Goal: Transaction & Acquisition: Purchase product/service

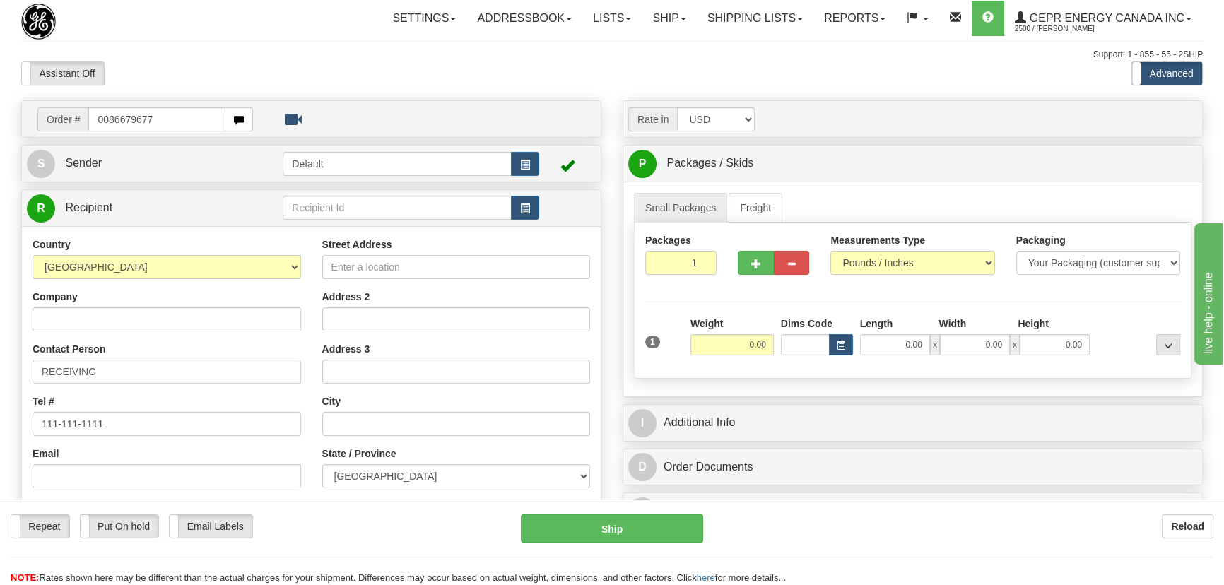
click at [105, 122] on input "0086679677" at bounding box center [156, 119] width 137 height 24
type input "86679677"
click at [243, 73] on body "Training Course Close Toggle navigation Settings Shipping Preferences New Recip…" at bounding box center [616, 292] width 1233 height 585
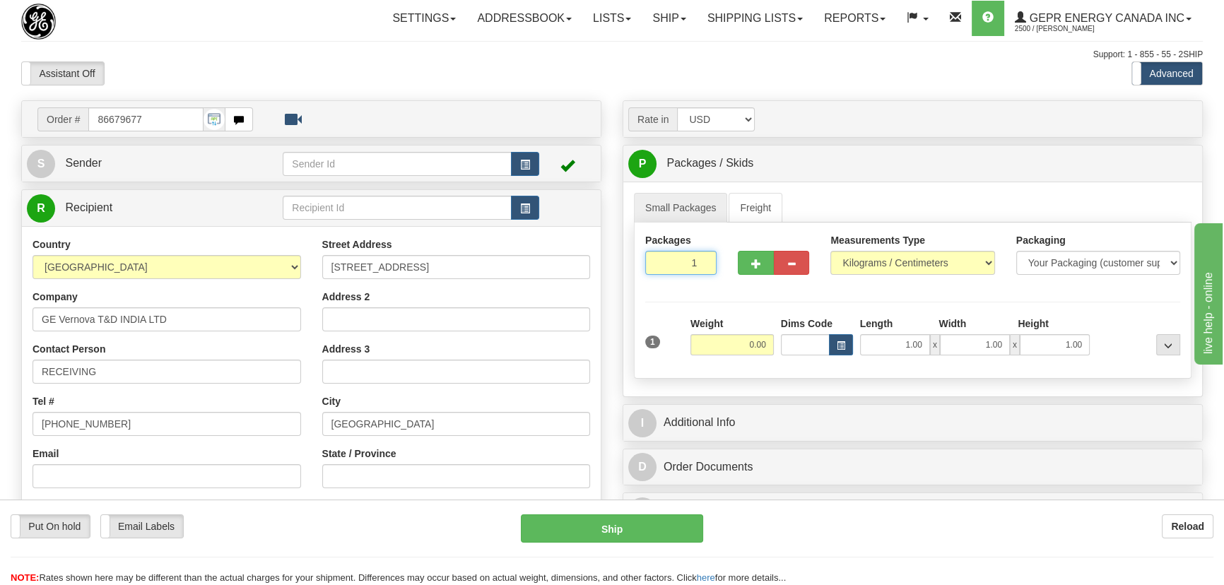
drag, startPoint x: 680, startPoint y: 254, endPoint x: 725, endPoint y: 287, distance: 55.7
click at [725, 287] on div "Packages 1 1" at bounding box center [913, 260] width 556 height 54
type input "4"
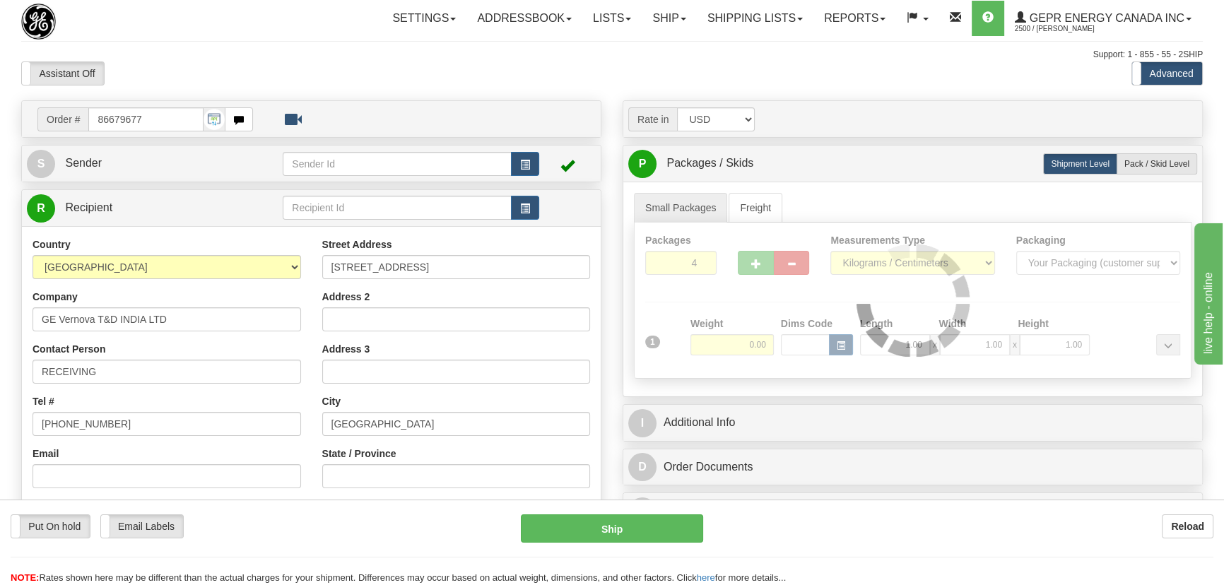
click at [742, 312] on div "Packages 4 1 Measurements Type" at bounding box center [913, 301] width 558 height 156
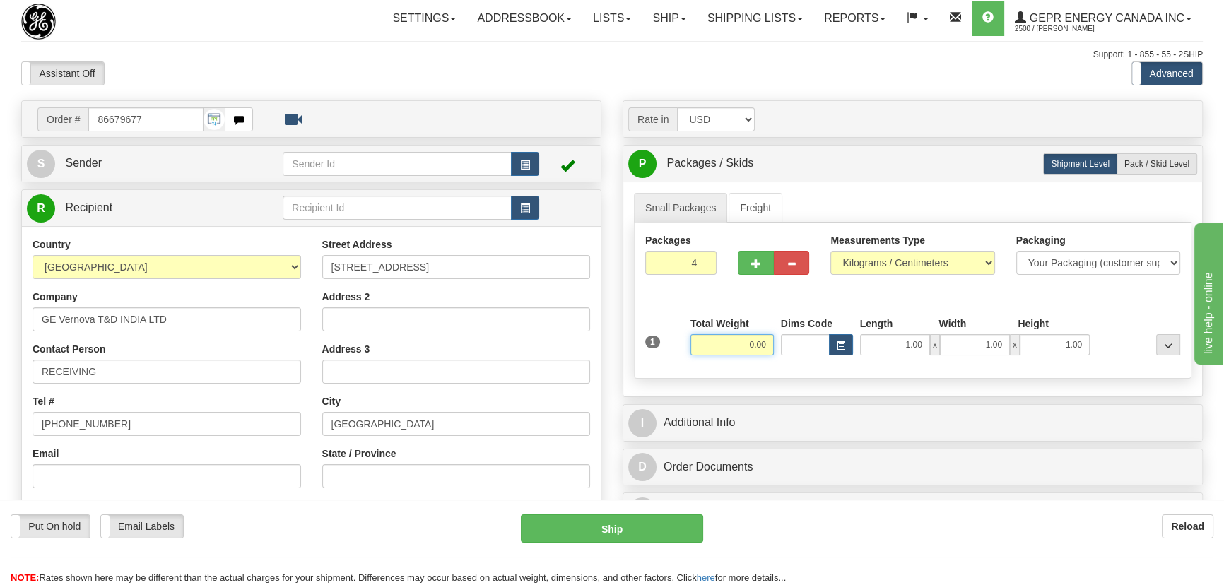
click at [735, 341] on input "0.00" at bounding box center [732, 344] width 83 height 21
type input "40.00"
click at [870, 266] on select "Pounds / Inches Kilograms / Centimeters" at bounding box center [913, 263] width 164 height 24
select select "0"
click at [831, 251] on select "Pounds / Inches Kilograms / Centimeters" at bounding box center [913, 263] width 164 height 24
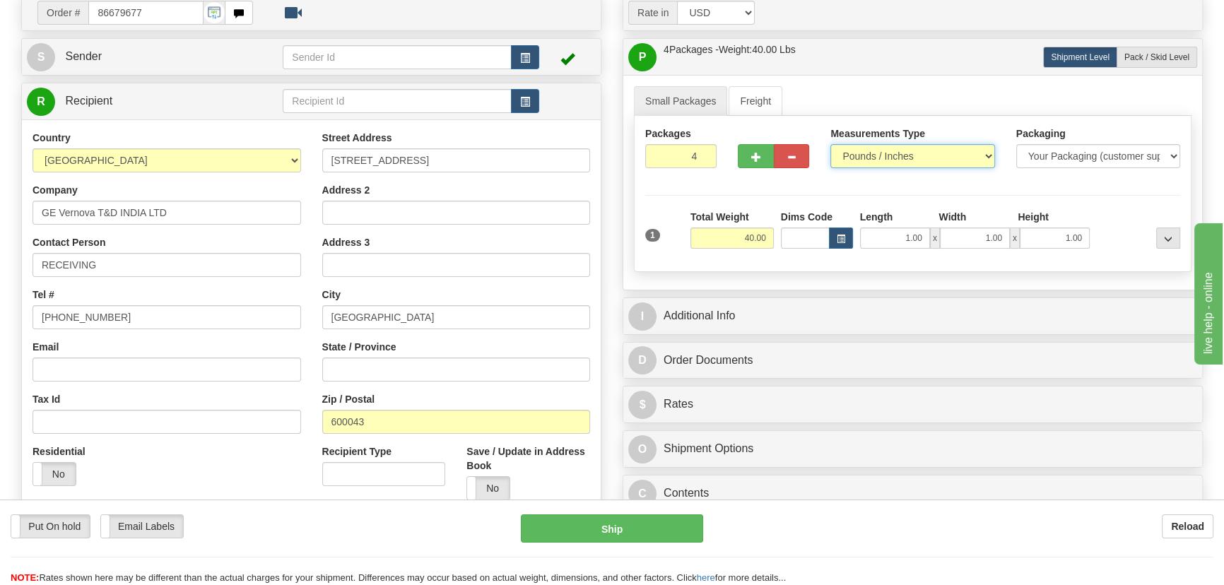
scroll to position [257, 0]
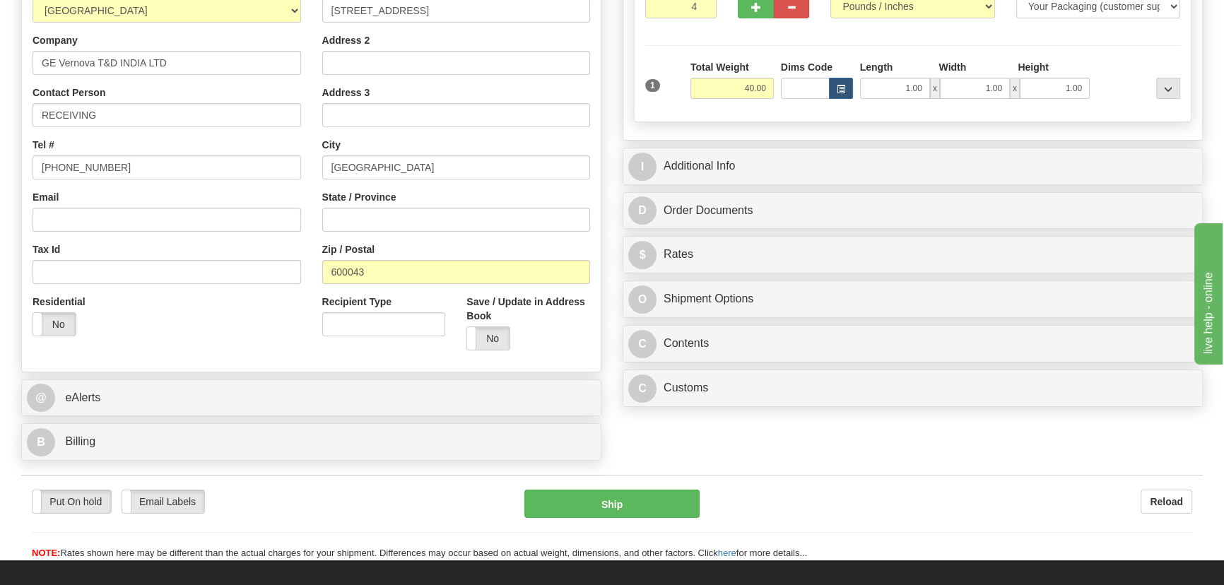
click at [587, 252] on div "Zip / Postal 600043" at bounding box center [456, 263] width 269 height 42
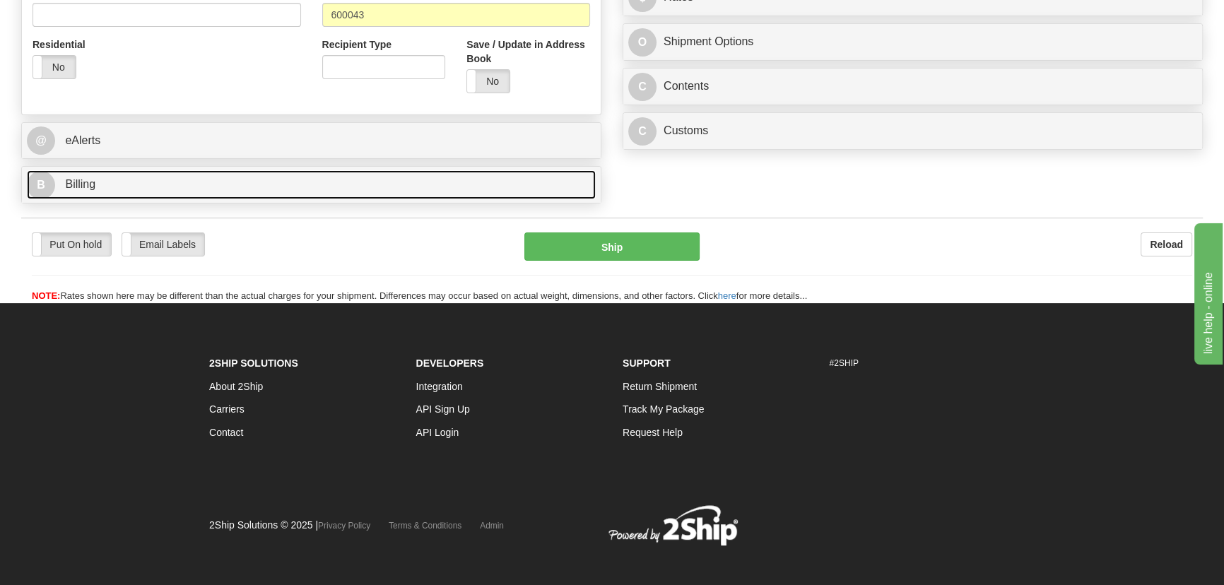
click at [339, 191] on link "B Billing" at bounding box center [311, 184] width 569 height 29
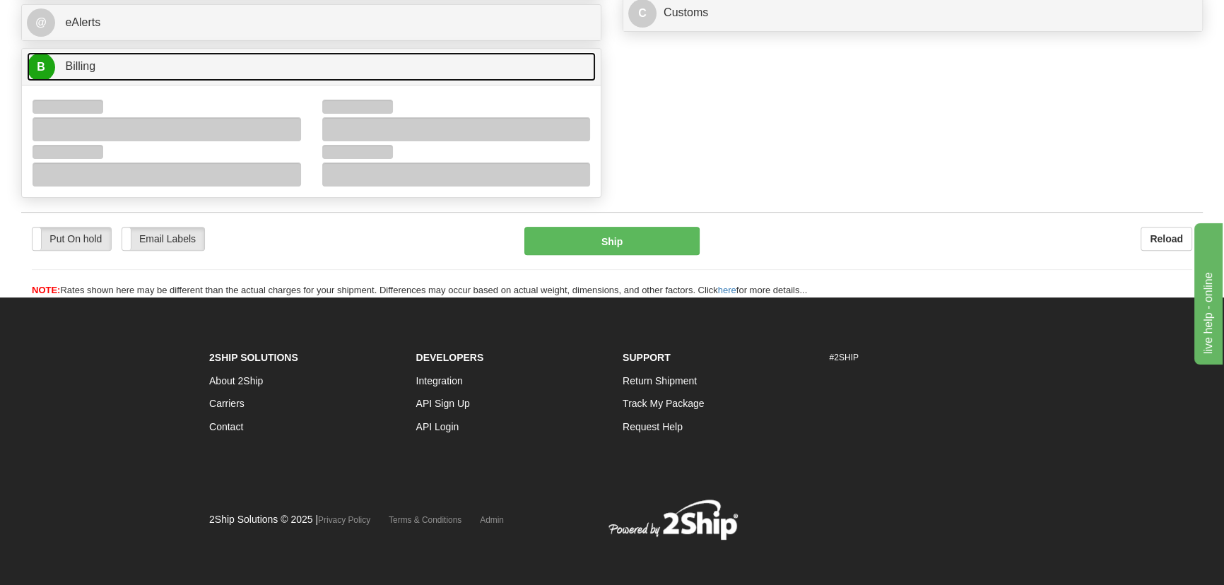
scroll to position [636, 0]
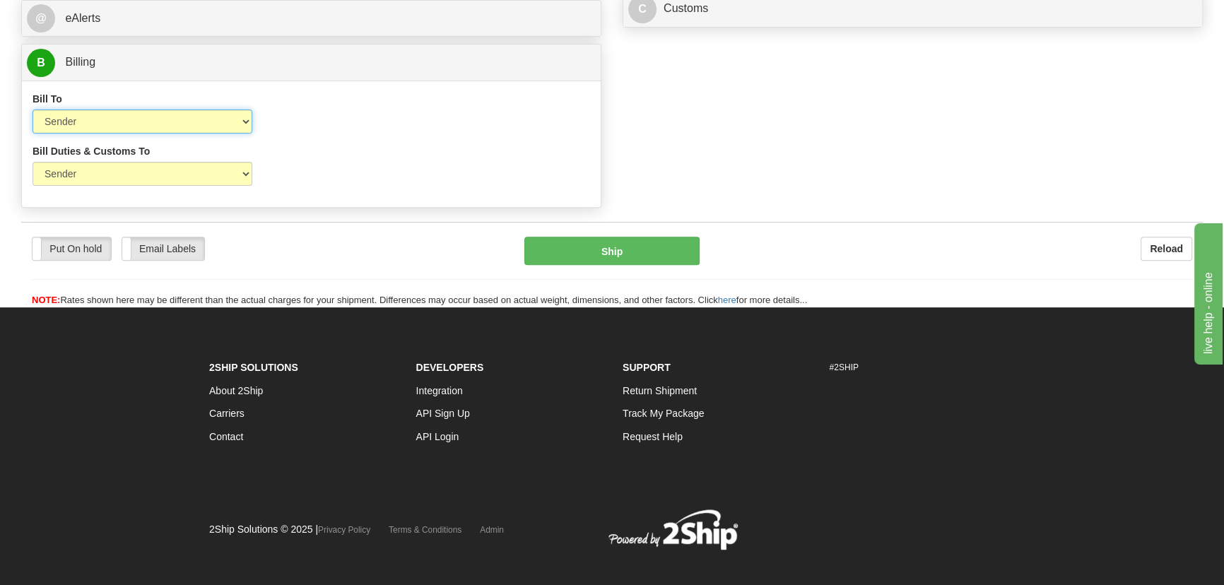
click at [156, 116] on select "Sender Recipient Third Party Collect" at bounding box center [143, 122] width 220 height 24
select select "2"
click at [33, 110] on select "Sender Recipient Third Party Collect" at bounding box center [143, 122] width 220 height 24
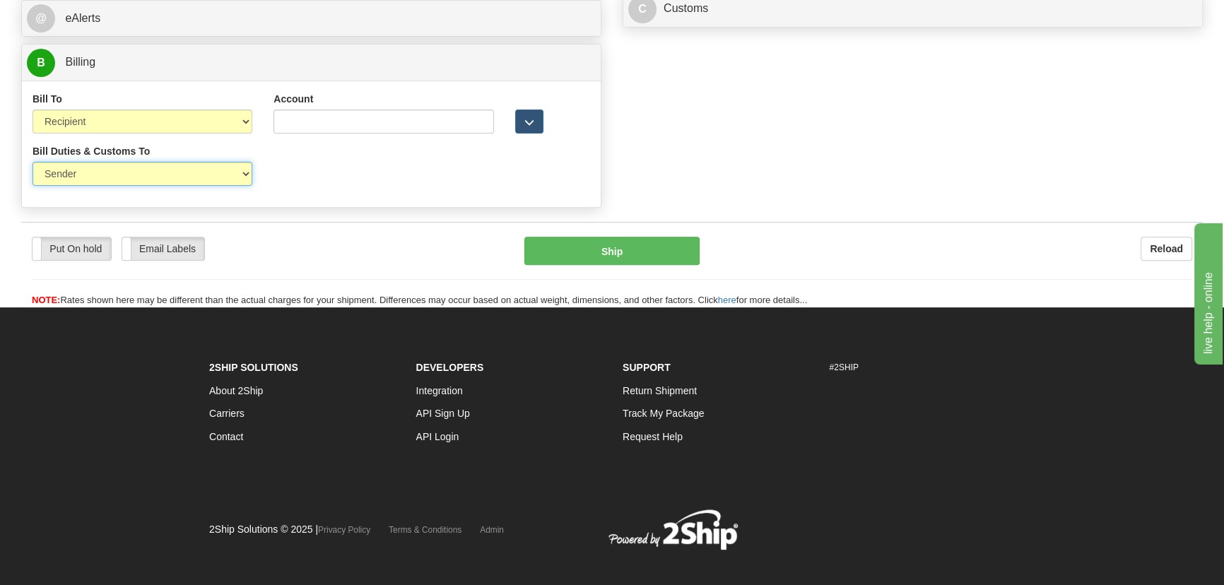
click at [117, 182] on select "Sender Recipient Third Party" at bounding box center [143, 174] width 220 height 24
select select "2"
click at [33, 162] on select "Sender Recipient Third Party" at bounding box center [143, 174] width 220 height 24
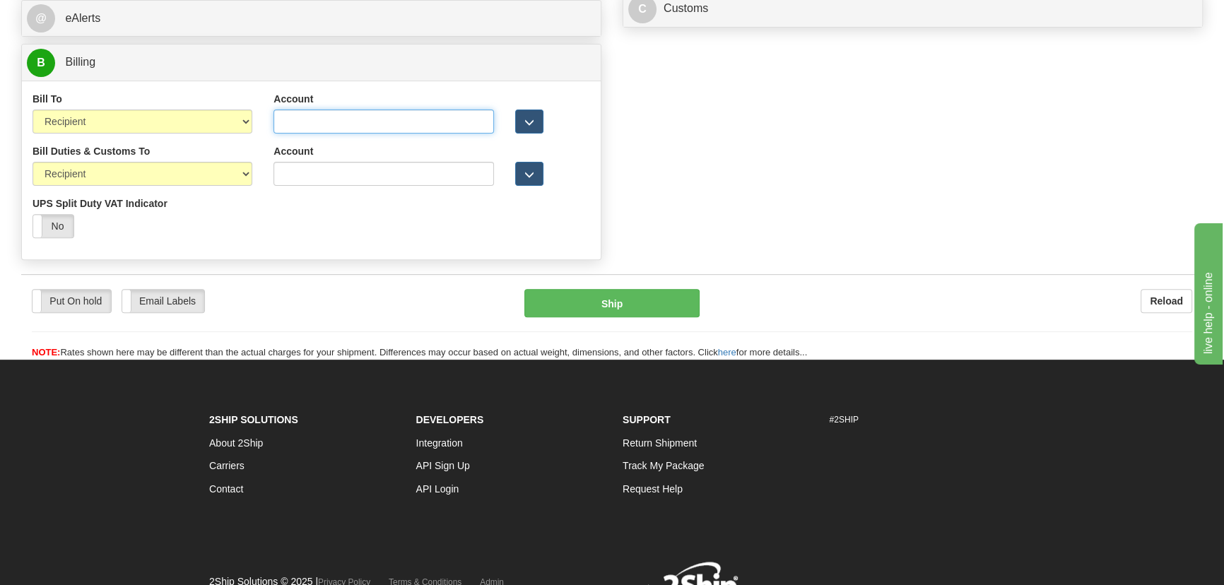
click at [300, 128] on input "Account" at bounding box center [384, 122] width 220 height 24
paste input "968305827"
type input "968305827"
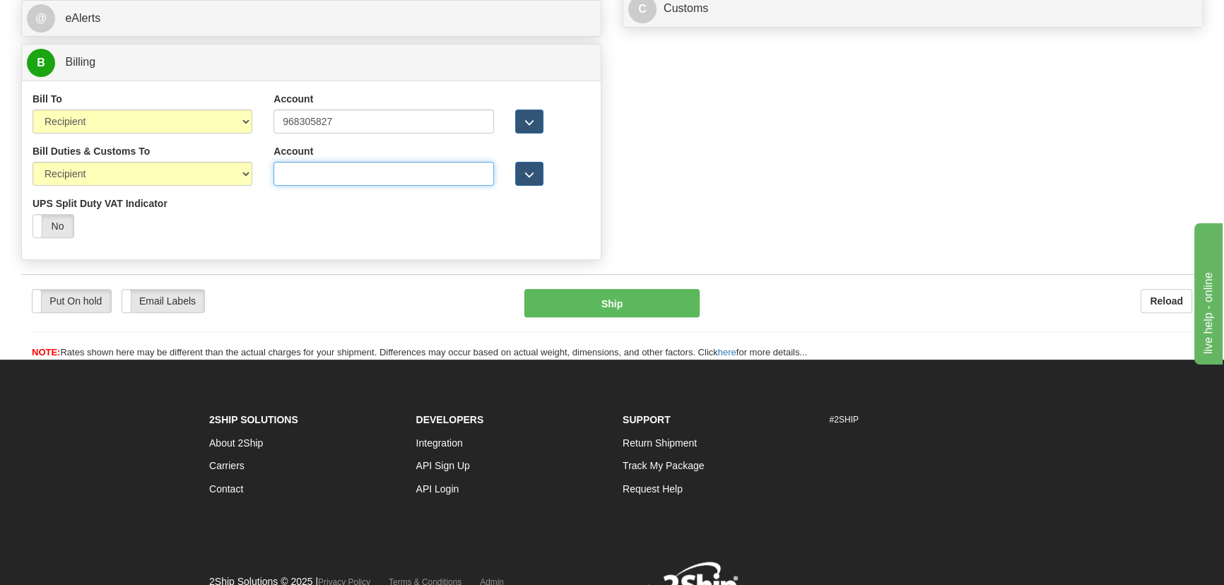
click at [295, 183] on input "Account" at bounding box center [384, 174] width 220 height 24
paste input "968305827"
type input "968305827"
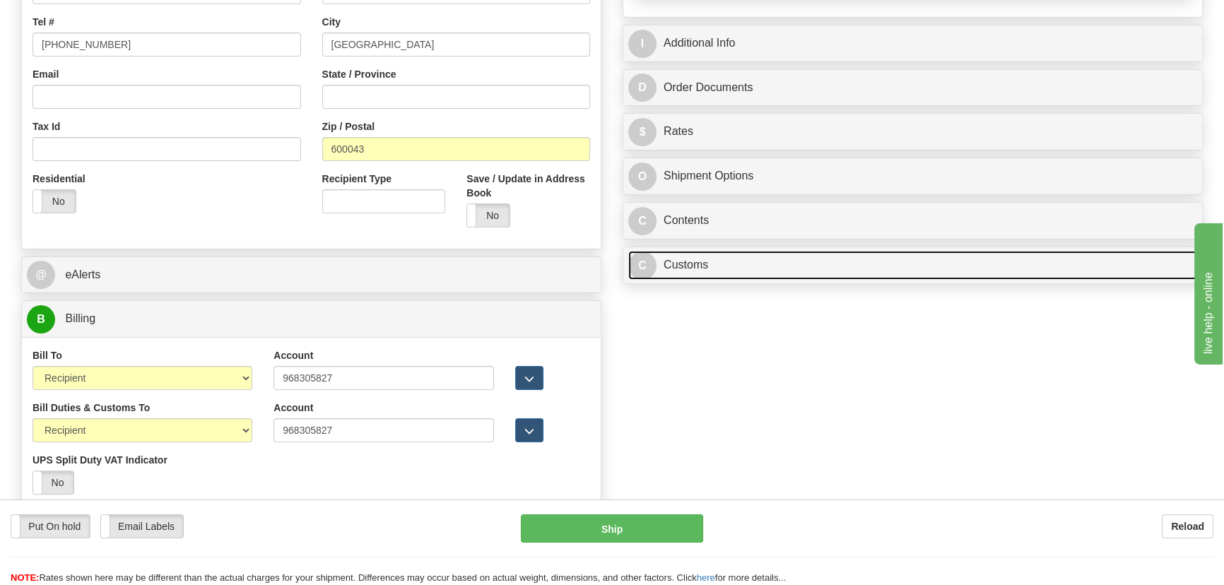
click at [812, 265] on link "C Customs" at bounding box center [912, 265] width 569 height 29
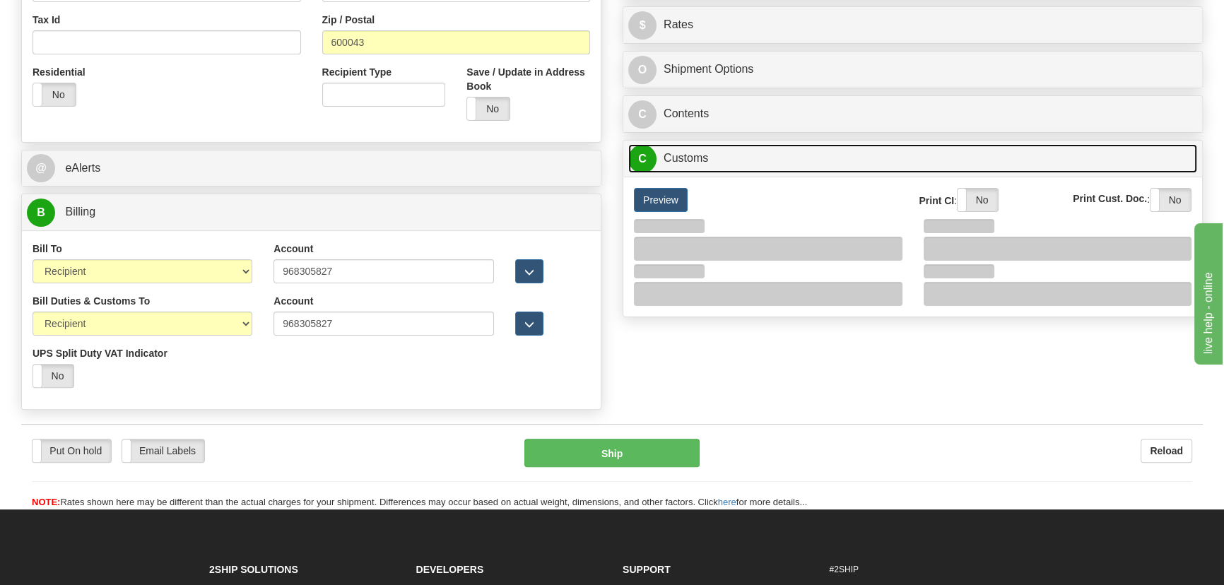
scroll to position [573, 0]
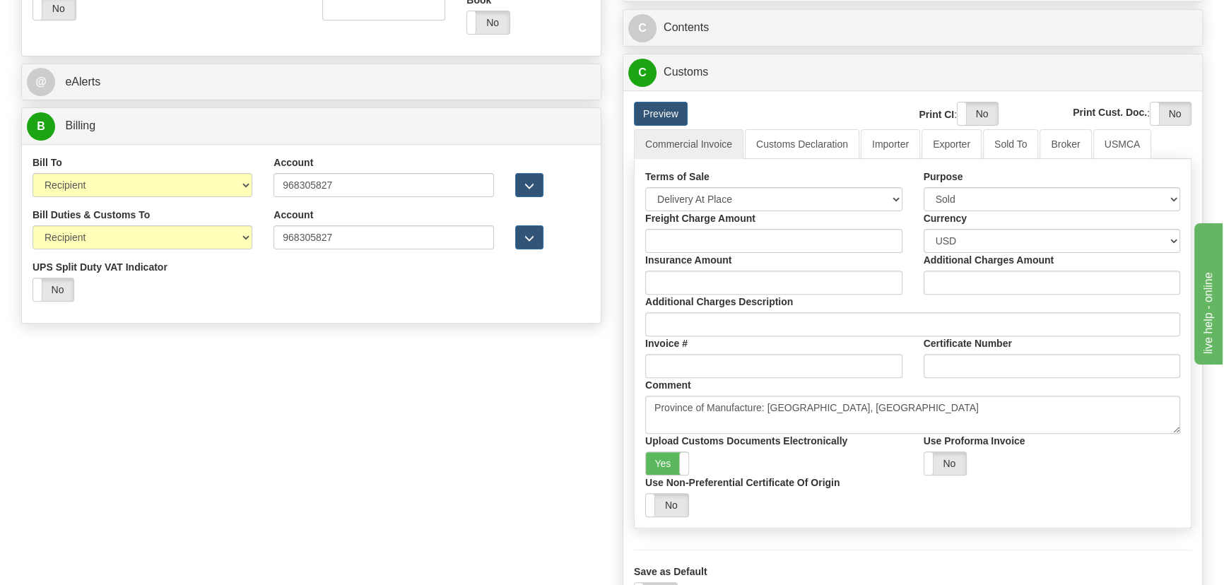
drag, startPoint x: 744, startPoint y: 179, endPoint x: 744, endPoint y: 187, distance: 7.8
click at [744, 181] on div "Terms of Sale Free Carrier Free On Board Ex Works Delivered Duty Unpaid Deliver…" at bounding box center [774, 191] width 278 height 42
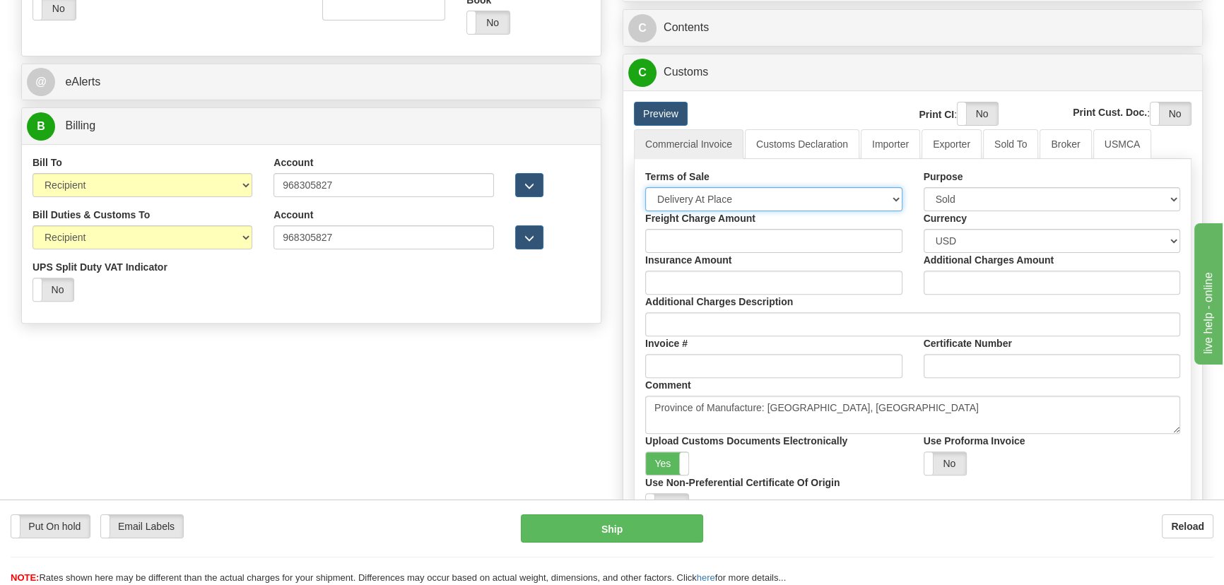
click at [742, 196] on select "Free Carrier Free On Board Ex Works Delivered Duty Unpaid Delivered Duty Paid C…" at bounding box center [773, 199] width 257 height 24
select select "7"
click at [645, 187] on select "Free Carrier Free On Board Ex Works Delivered Duty Unpaid Delivered Duty Paid C…" at bounding box center [773, 199] width 257 height 24
click at [684, 460] on span at bounding box center [688, 463] width 18 height 23
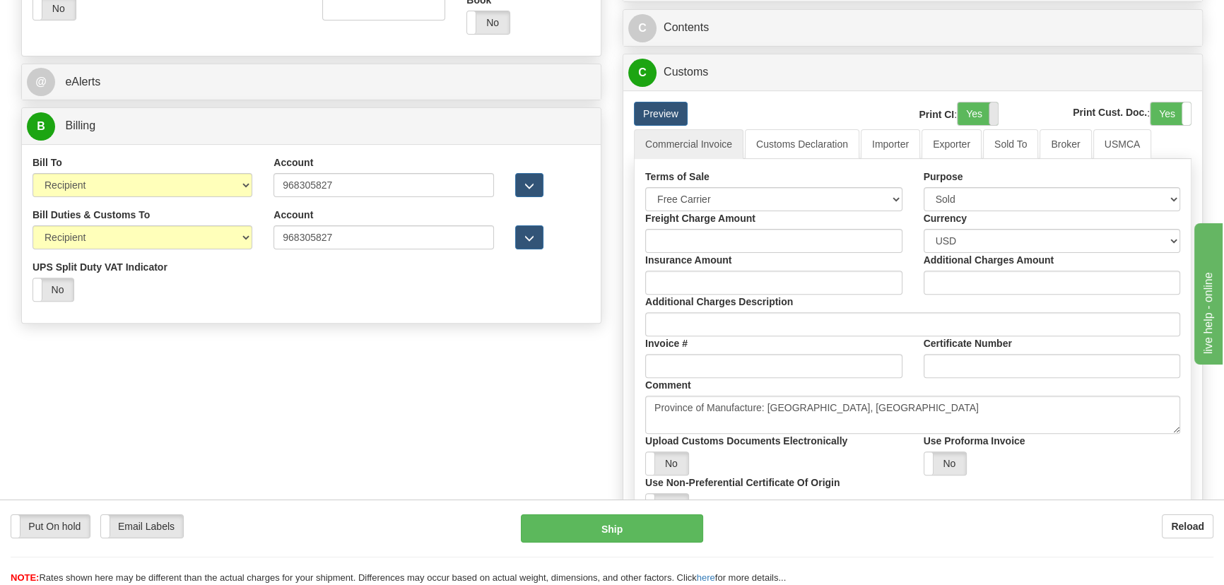
click at [990, 115] on span at bounding box center [998, 113] width 18 height 23
click at [1175, 114] on label "Yes" at bounding box center [1171, 113] width 40 height 23
click at [872, 138] on link "Importer" at bounding box center [890, 144] width 59 height 30
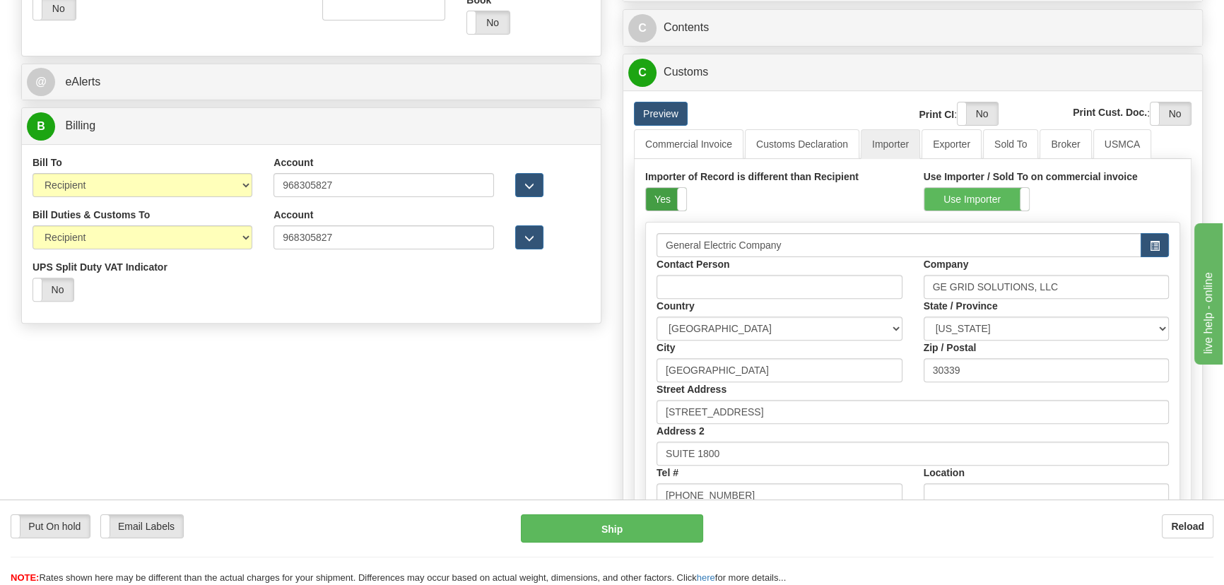
click at [665, 199] on label "Yes" at bounding box center [666, 199] width 40 height 23
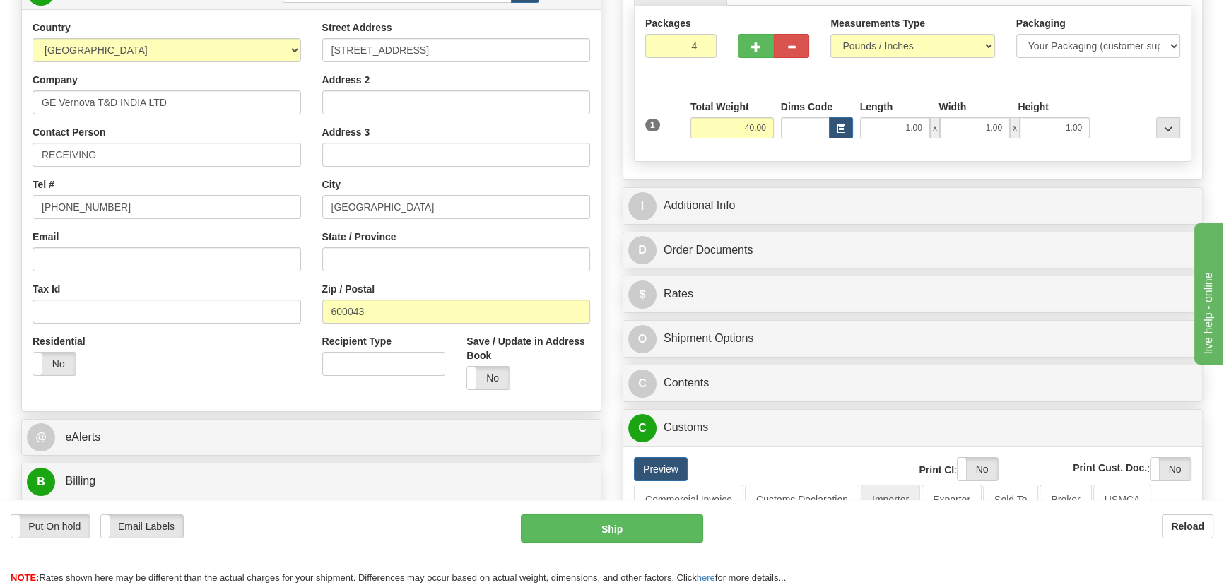
scroll to position [187, 0]
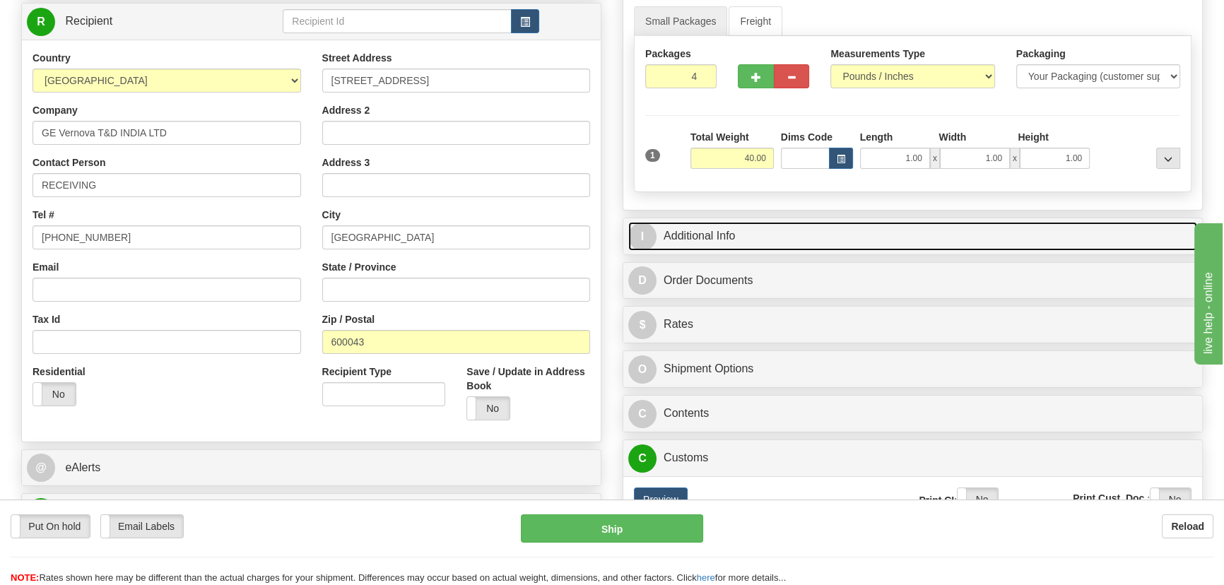
click at [1027, 234] on link "I Additional Info" at bounding box center [912, 236] width 569 height 29
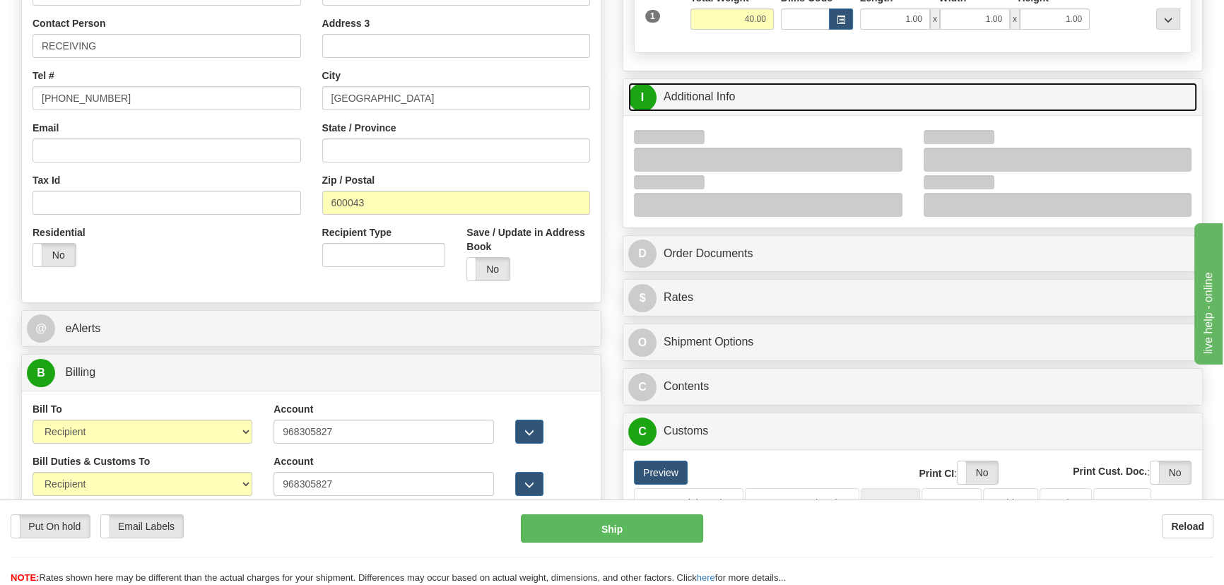
scroll to position [380, 0]
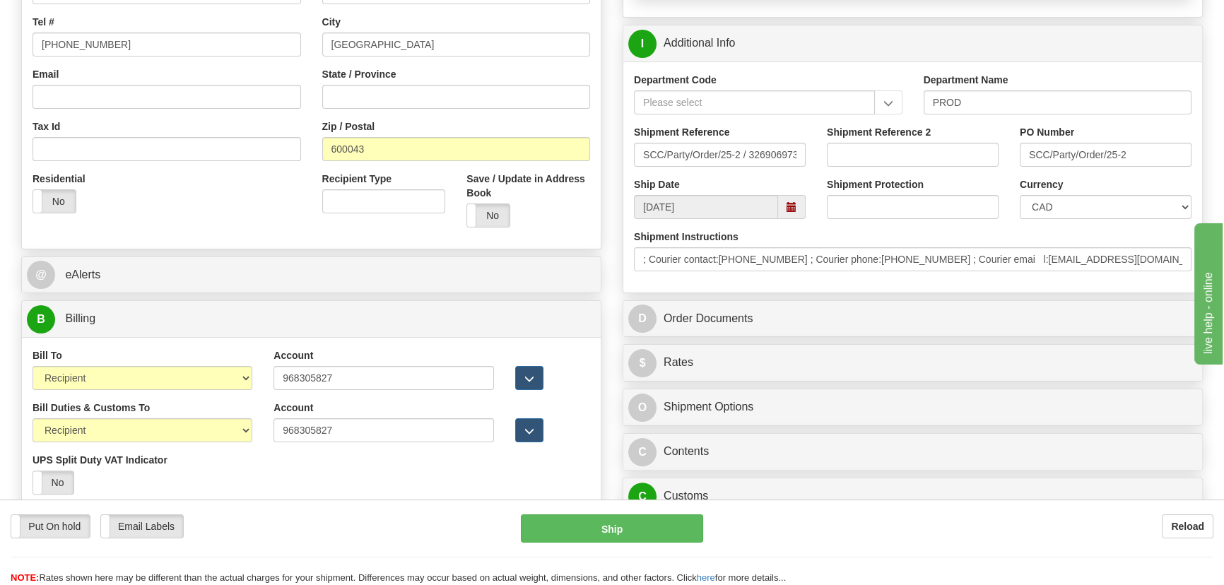
click at [1070, 220] on div "Currency CAD USD EUR ZAR RON ANG ARN AUD AUS AWG BBD BFR BGN BHD BMD BND BRC BR…" at bounding box center [1105, 203] width 193 height 52
click at [1067, 210] on select "CAD USD EUR ZAR RON ANG ARN AUD AUS AWG BBD BFR BGN BHD BMD BND BRC BRL CHP CKZ…" at bounding box center [1106, 207] width 172 height 24
select select "1"
click at [1020, 195] on select "CAD USD EUR ZAR RON ANG ARN AUD AUS AWG BBD BFR BGN BHD BMD BND BRC BRL CHP CKZ…" at bounding box center [1106, 207] width 172 height 24
click at [900, 161] on input "Shipment Reference 2" at bounding box center [913, 155] width 172 height 24
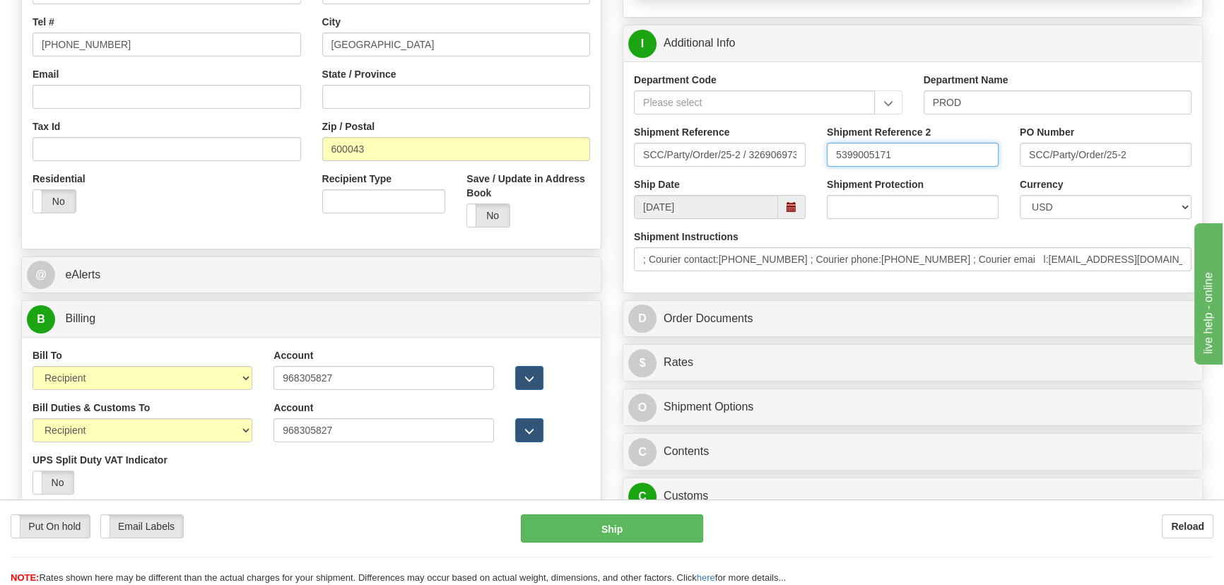
drag, startPoint x: 905, startPoint y: 160, endPoint x: 817, endPoint y: 158, distance: 87.7
click at [817, 158] on div "Shipment Reference 2 5399005171" at bounding box center [912, 151] width 193 height 52
type input "5399005171"
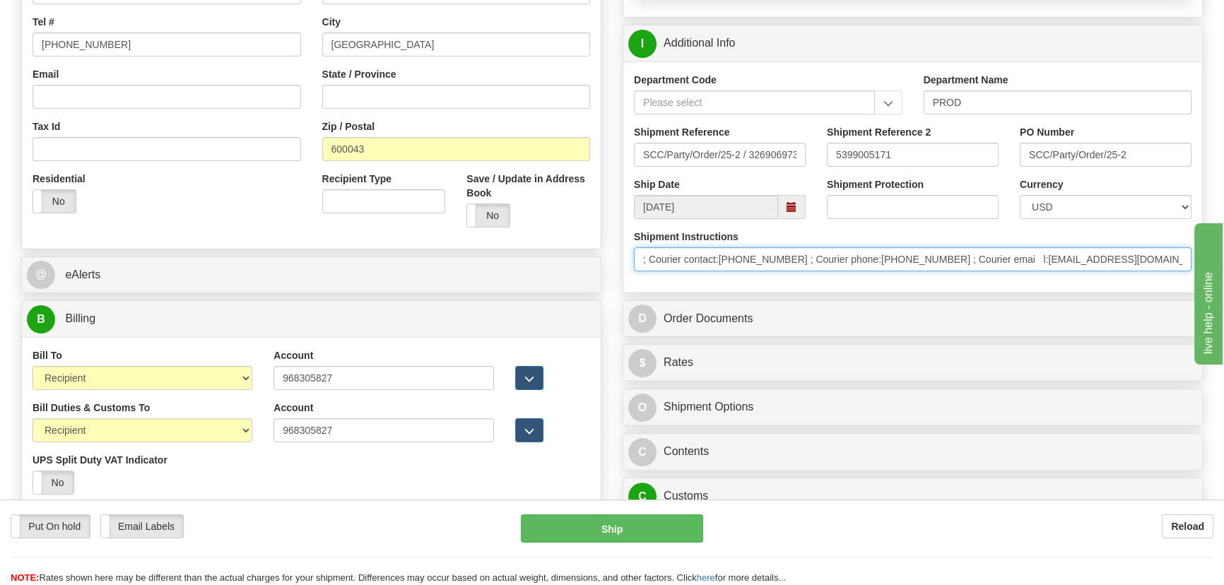
drag, startPoint x: 1091, startPoint y: 265, endPoint x: 516, endPoint y: 276, distance: 575.5
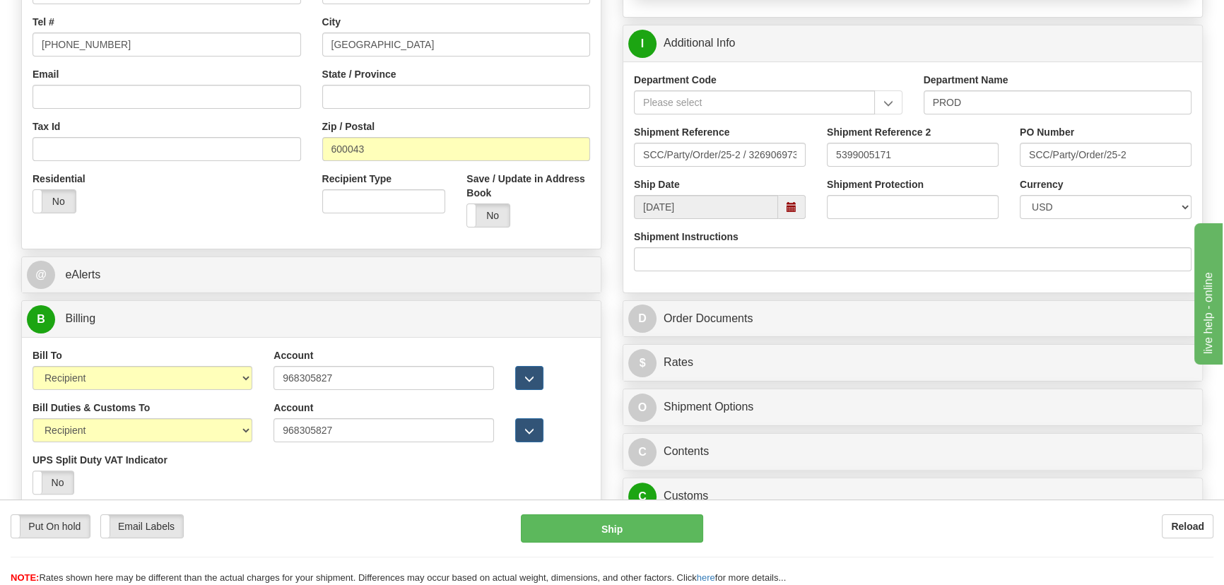
drag, startPoint x: 870, startPoint y: 532, endPoint x: 848, endPoint y: 546, distance: 26.5
click at [869, 532] on div "Reload" at bounding box center [968, 527] width 489 height 24
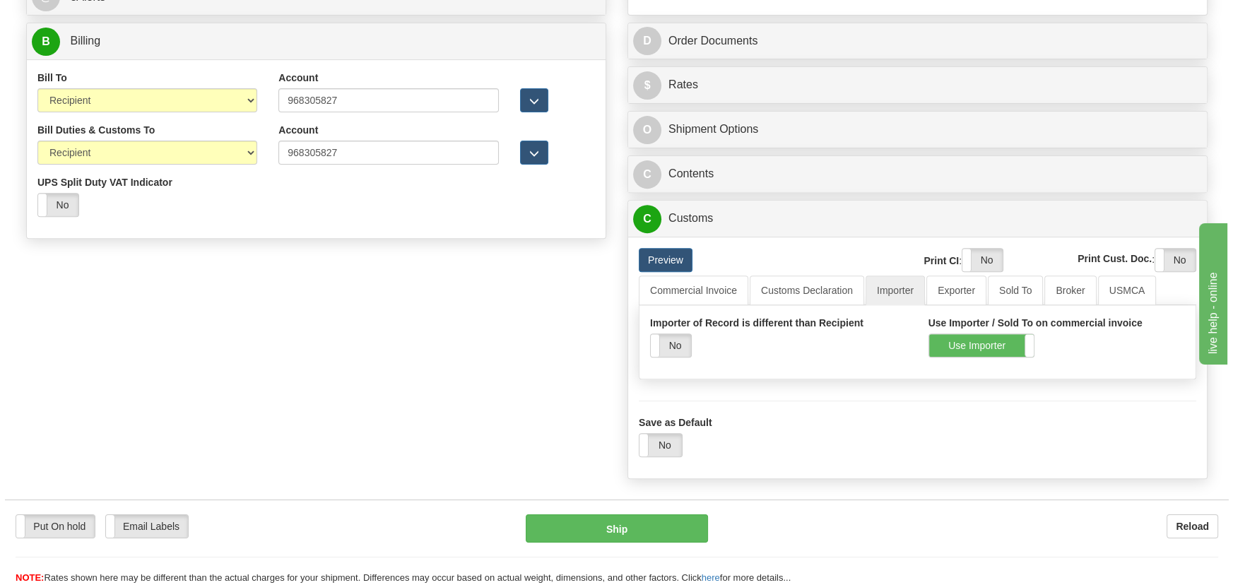
scroll to position [700, 0]
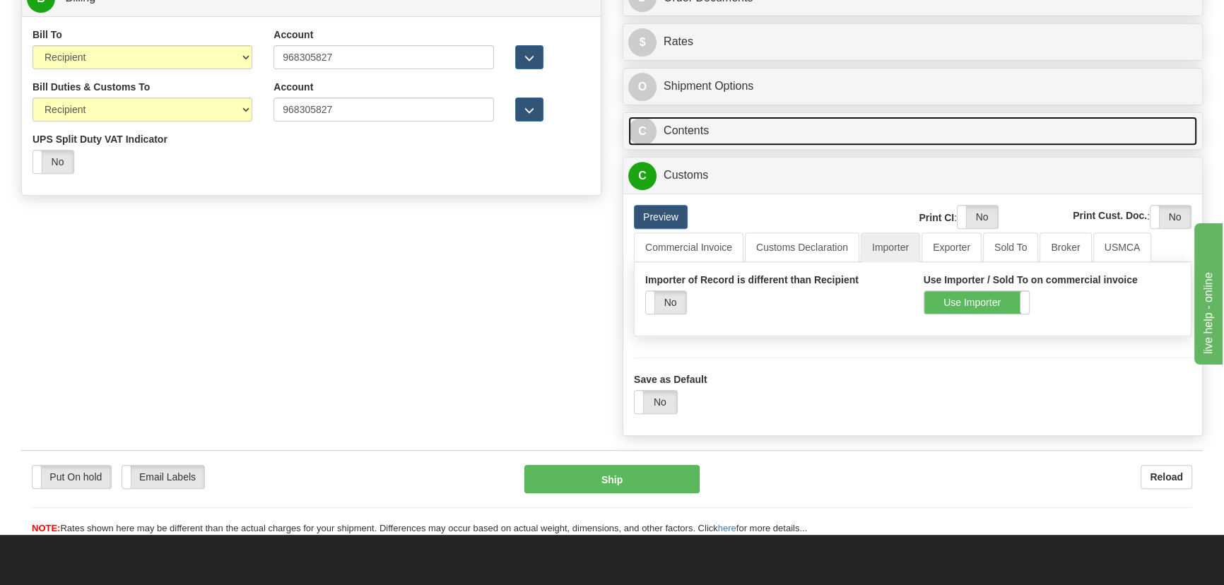
click at [1029, 134] on link "C Contents" at bounding box center [912, 131] width 569 height 29
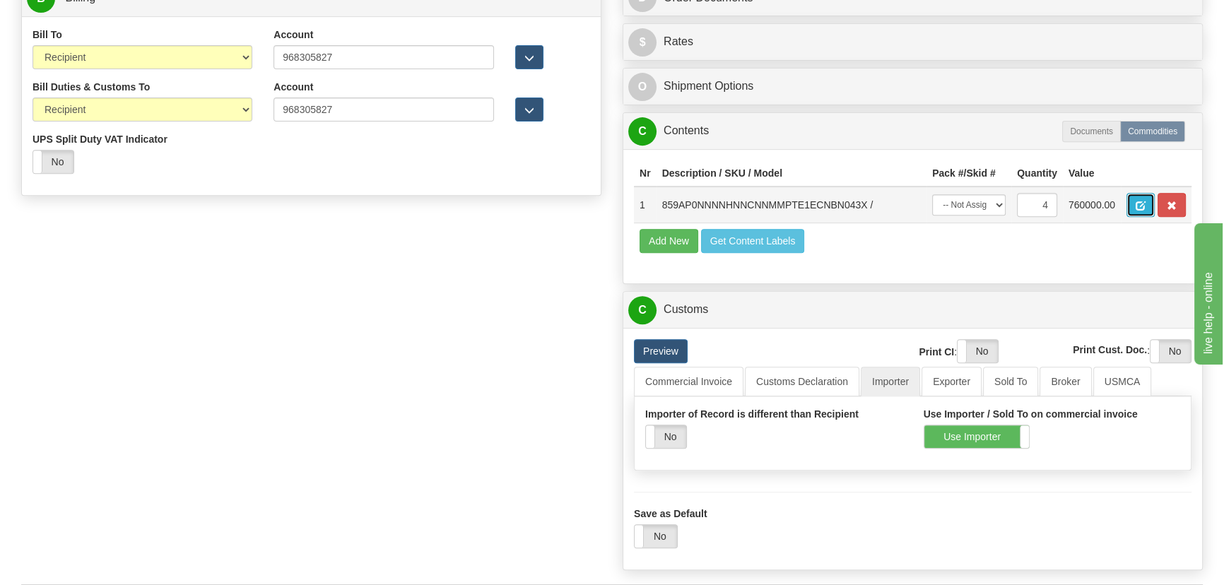
click at [1135, 201] on button "button" at bounding box center [1141, 205] width 28 height 24
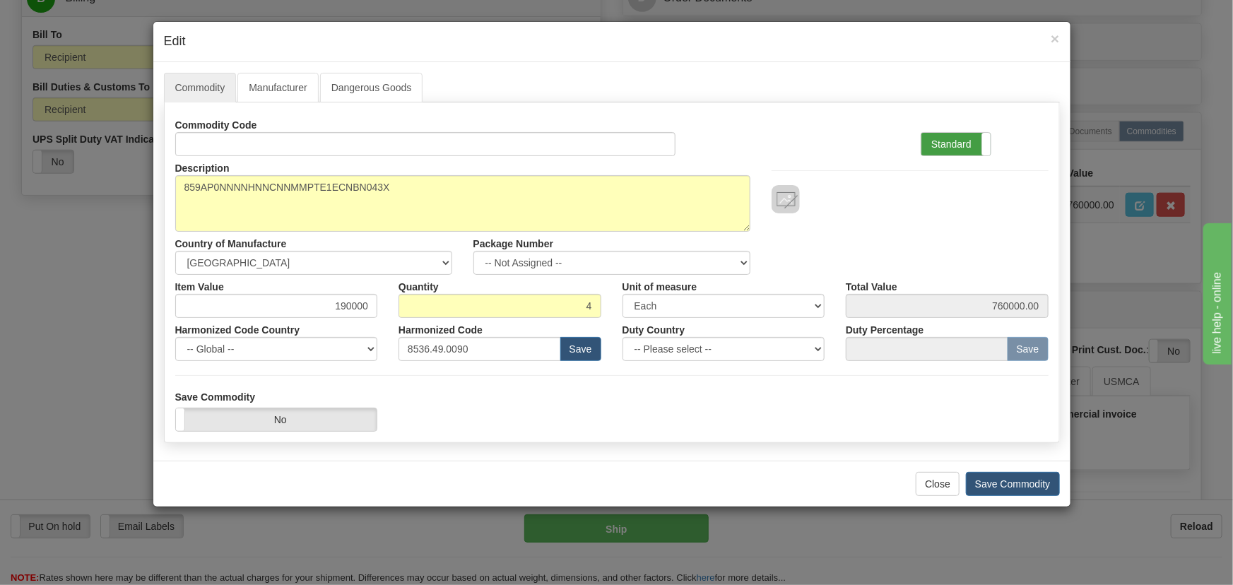
click at [953, 143] on label "Standard" at bounding box center [956, 144] width 69 height 23
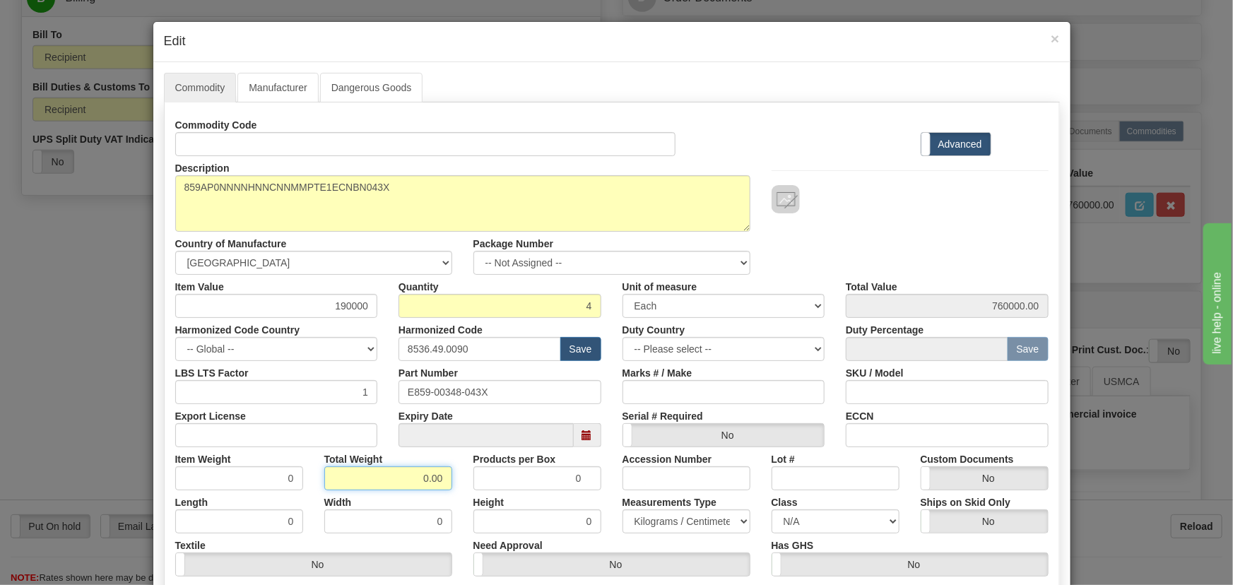
drag, startPoint x: 410, startPoint y: 481, endPoint x: 471, endPoint y: 503, distance: 64.9
click at [471, 503] on div "Commodity Code Standard Advanced Description 859AP0NNNNHNNCNNMMPTE1ECNBN043X Co…" at bounding box center [612, 366] width 874 height 507
type input "4"
type input "1.0000"
drag, startPoint x: 318, startPoint y: 298, endPoint x: 368, endPoint y: 322, distance: 54.7
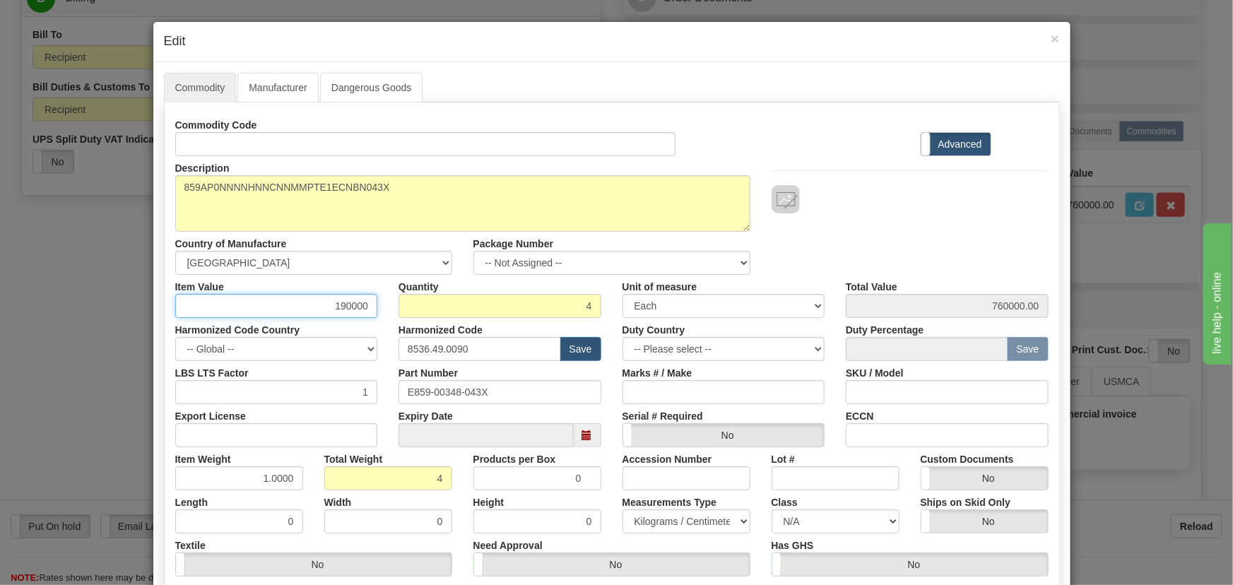
click at [368, 317] on div "Commodity Code Standard Advanced Description 859AP0NNNNHNNCNNMMPTE1ECNBN043X Co…" at bounding box center [612, 366] width 874 height 507
paste input ".342,"
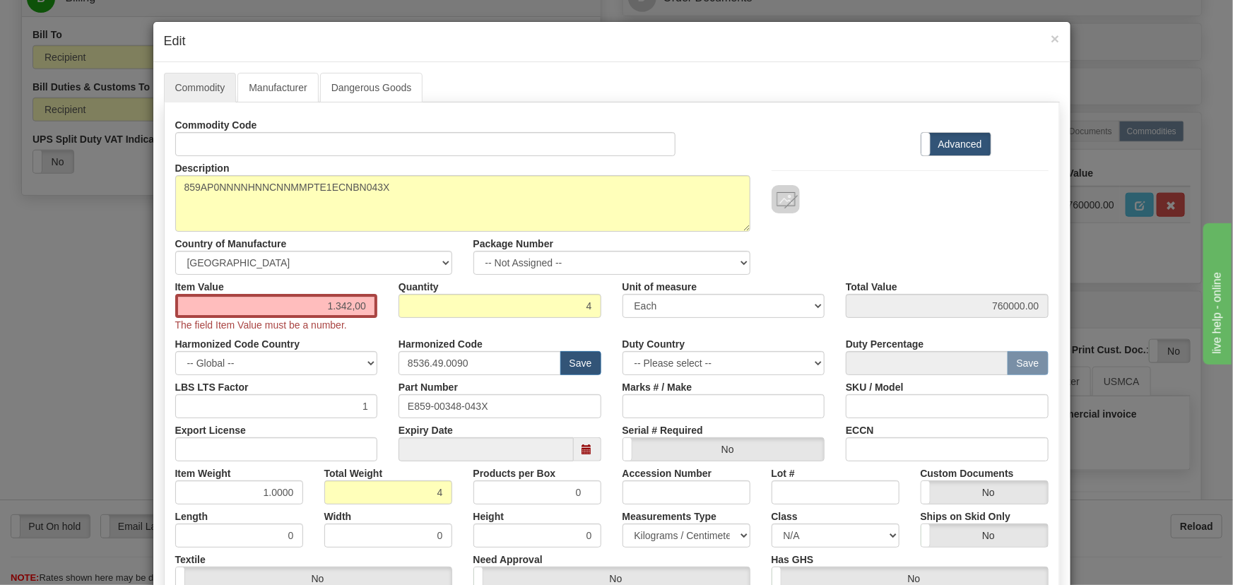
click at [382, 327] on div "Commodity Code Standard Advanced Description 859AP0NNNNHNNCNNMMPTE1ECNBN043X Co…" at bounding box center [612, 373] width 874 height 521
click at [361, 307] on input "1.342,00" at bounding box center [276, 306] width 203 height 24
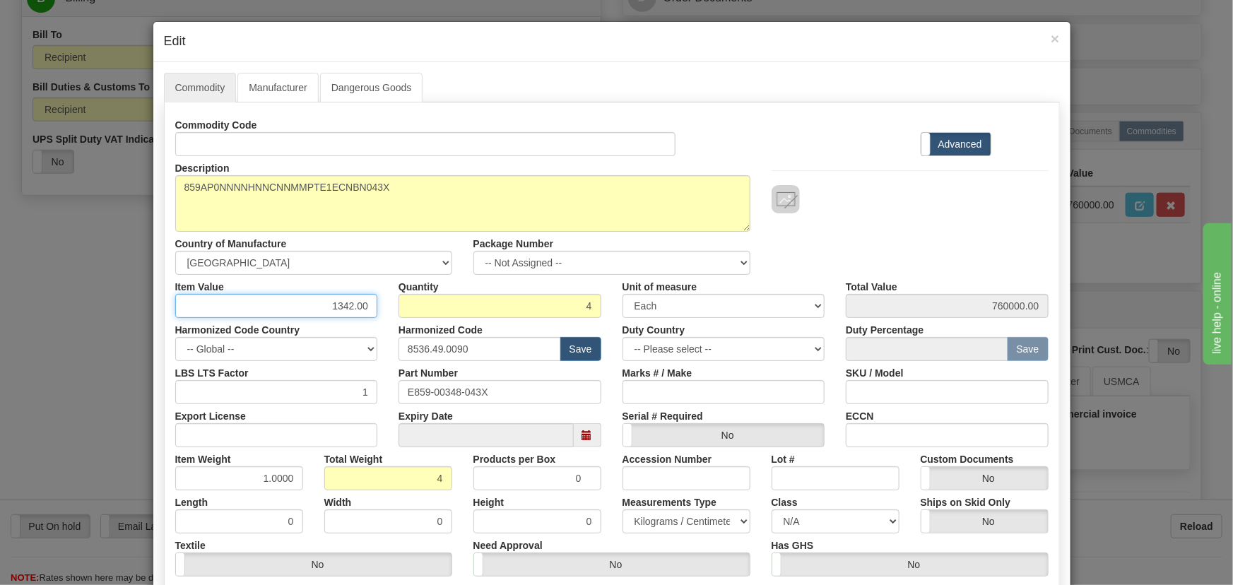
type input "1342.00"
type input "5368.00"
click at [827, 247] on div "Description 859AP0NNNNHNNCNNMMPTE1ECNBN043X Country of Manufacture -- Unknown -…" at bounding box center [612, 215] width 895 height 119
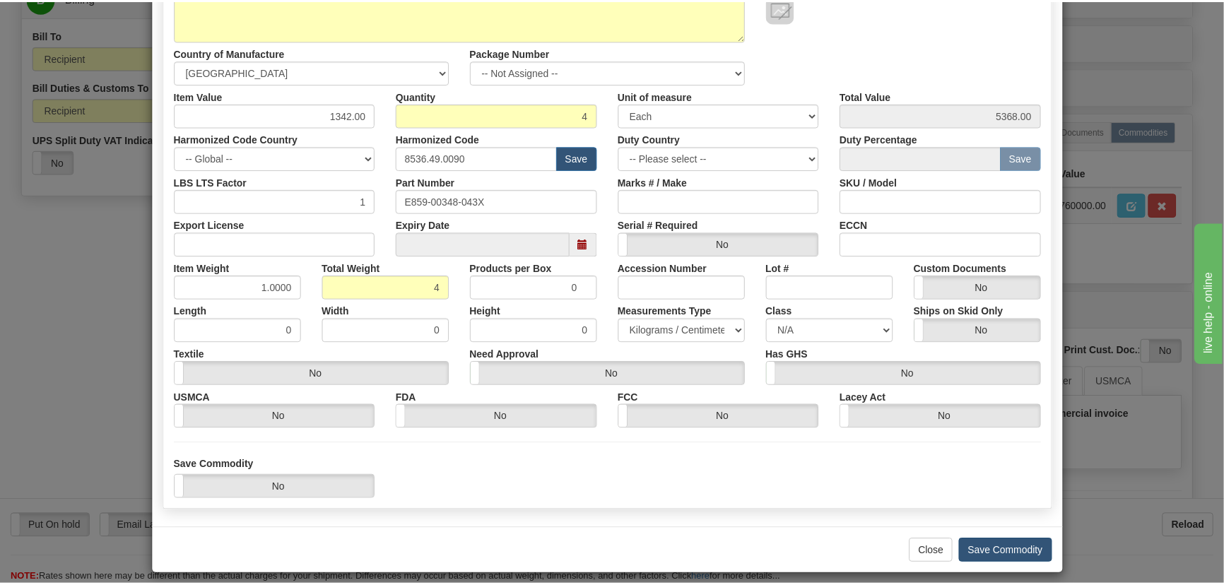
scroll to position [201, 0]
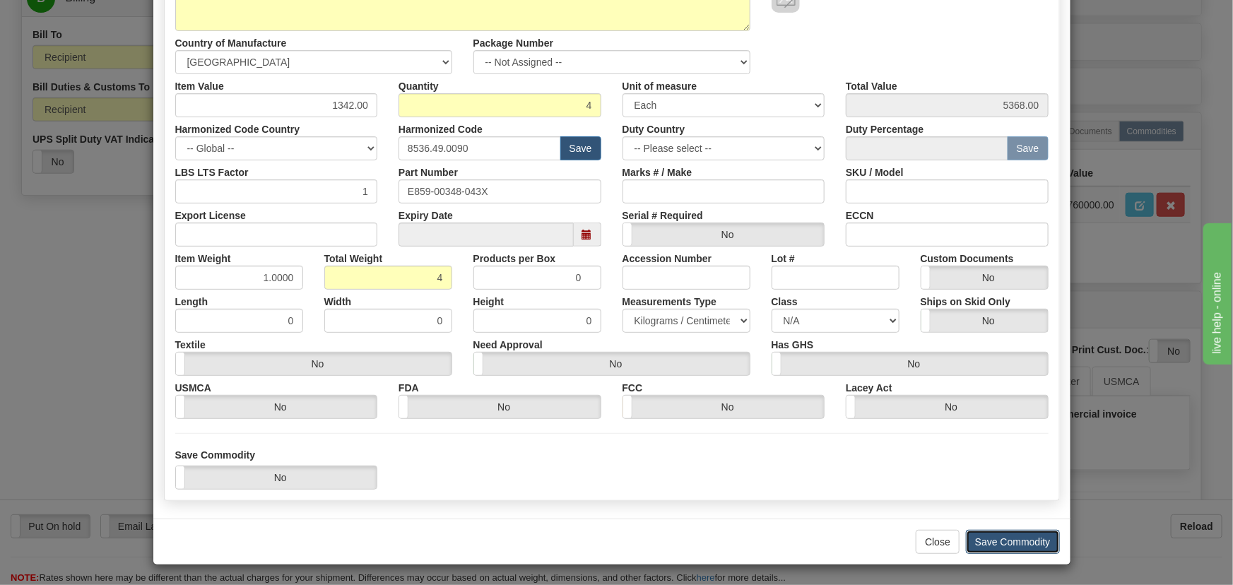
click at [1007, 542] on button "Save Commodity" at bounding box center [1013, 542] width 94 height 24
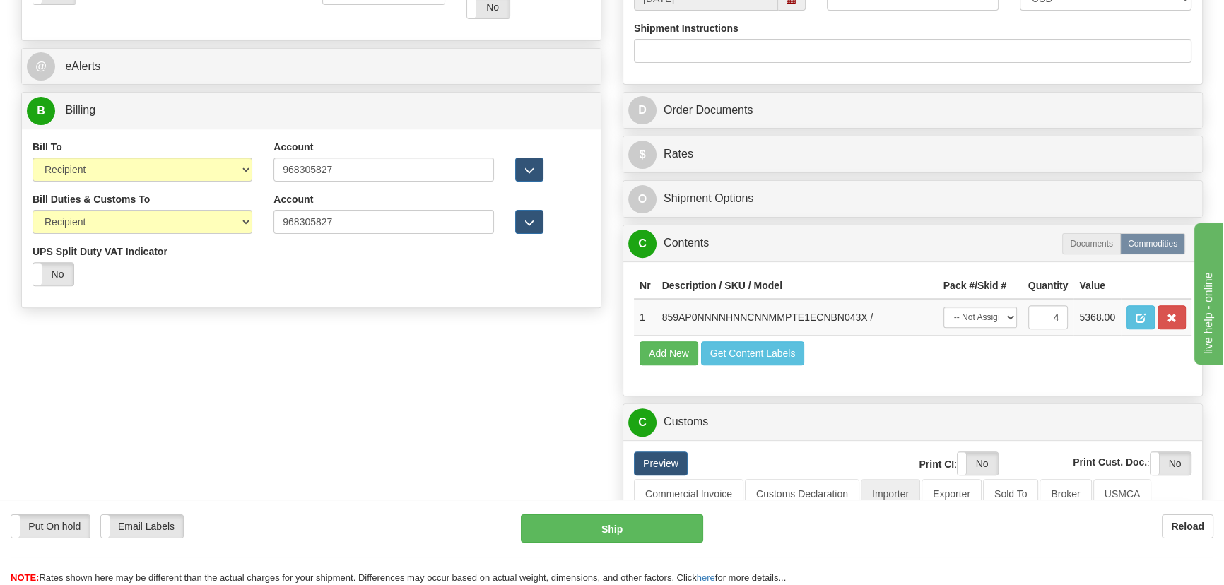
scroll to position [508, 0]
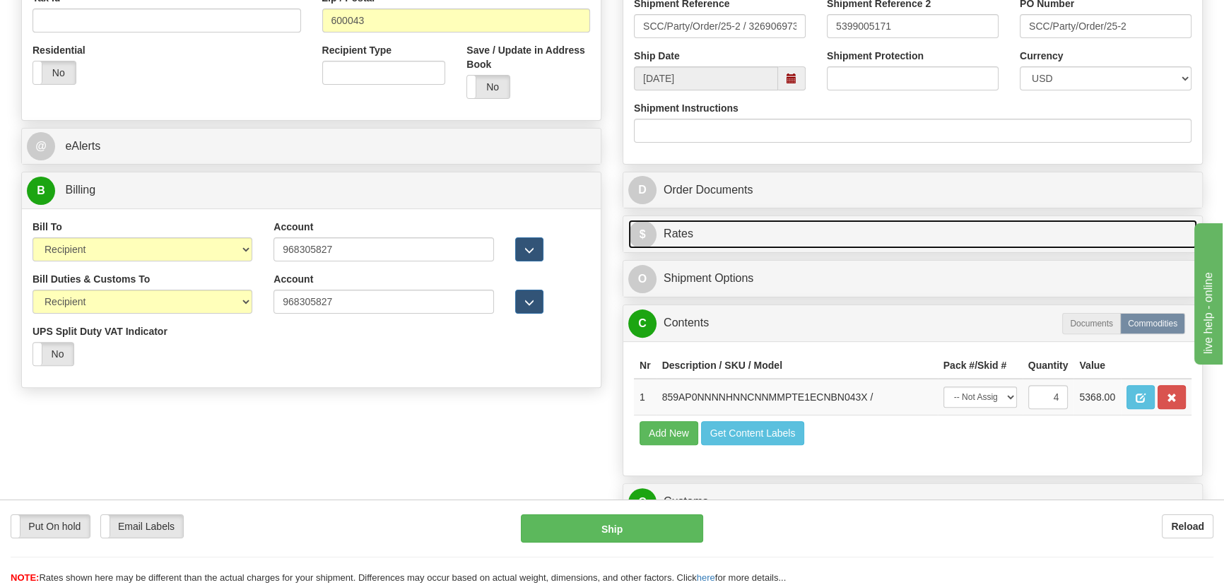
click at [943, 236] on link "$ Rates" at bounding box center [912, 234] width 569 height 29
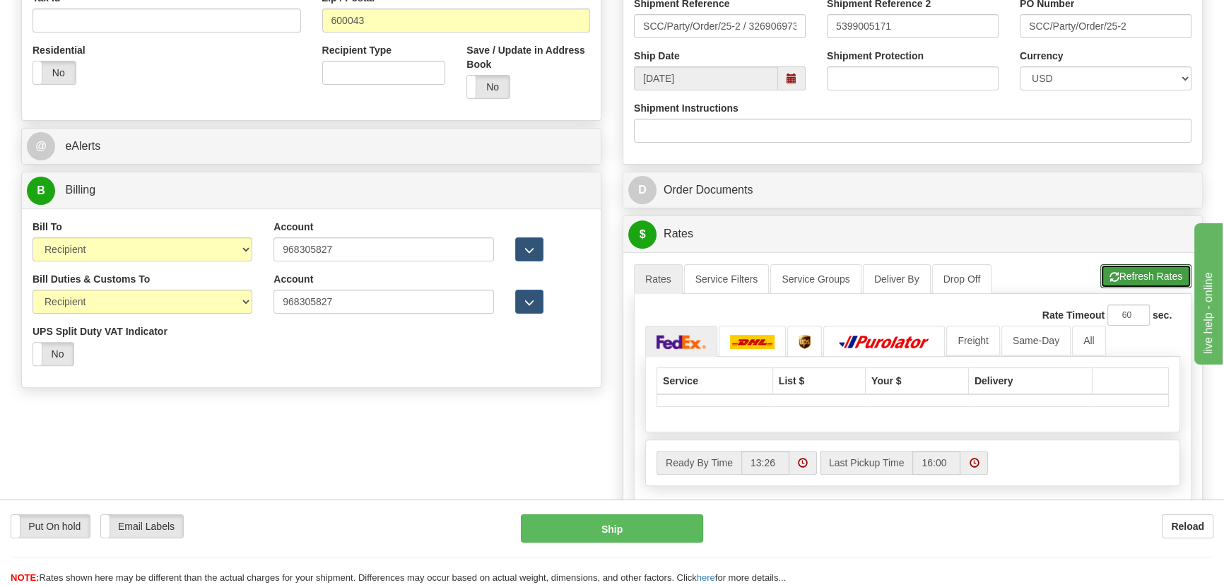
click at [1151, 276] on button "Refresh Rates" at bounding box center [1146, 276] width 91 height 24
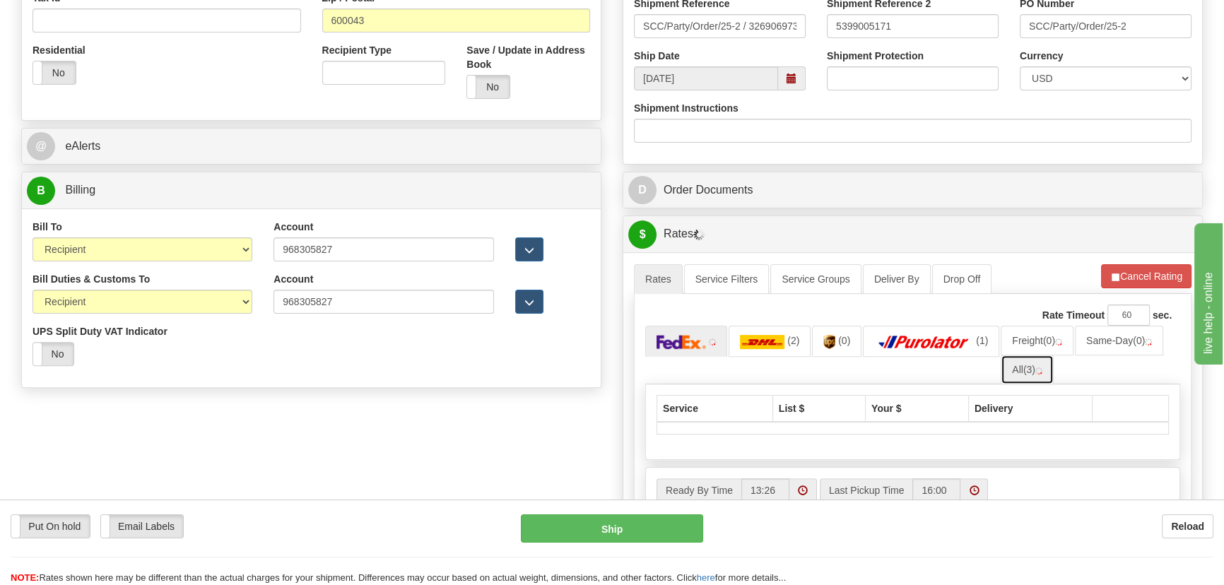
click at [1031, 378] on link "All (3)" at bounding box center [1027, 370] width 53 height 30
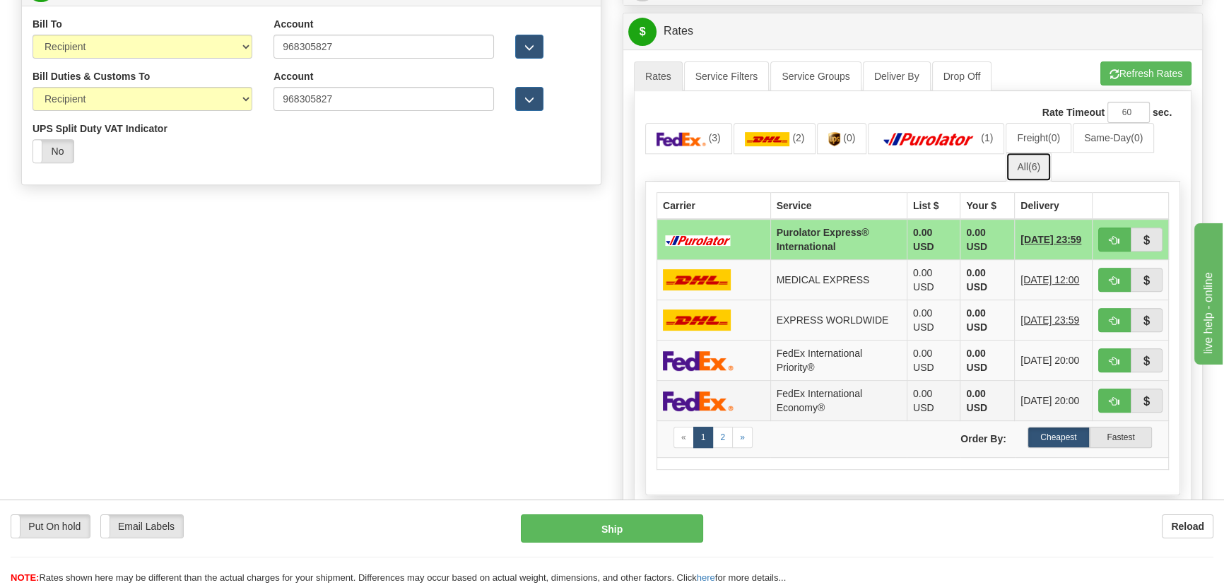
scroll to position [765, 0]
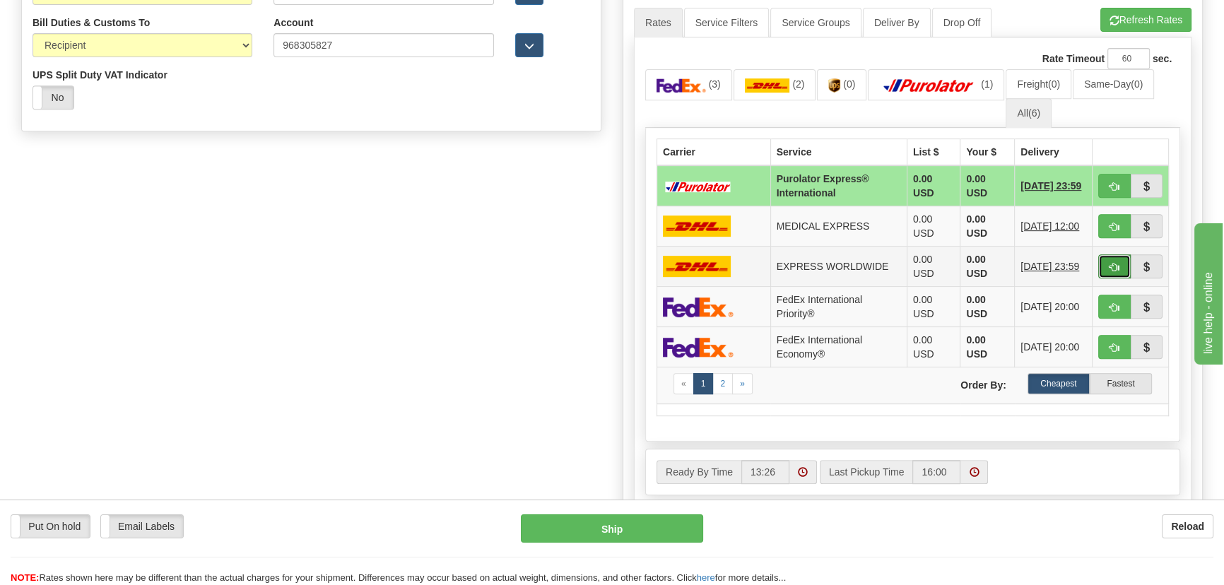
click at [1115, 264] on span "button" at bounding box center [1115, 267] width 10 height 9
type input "P"
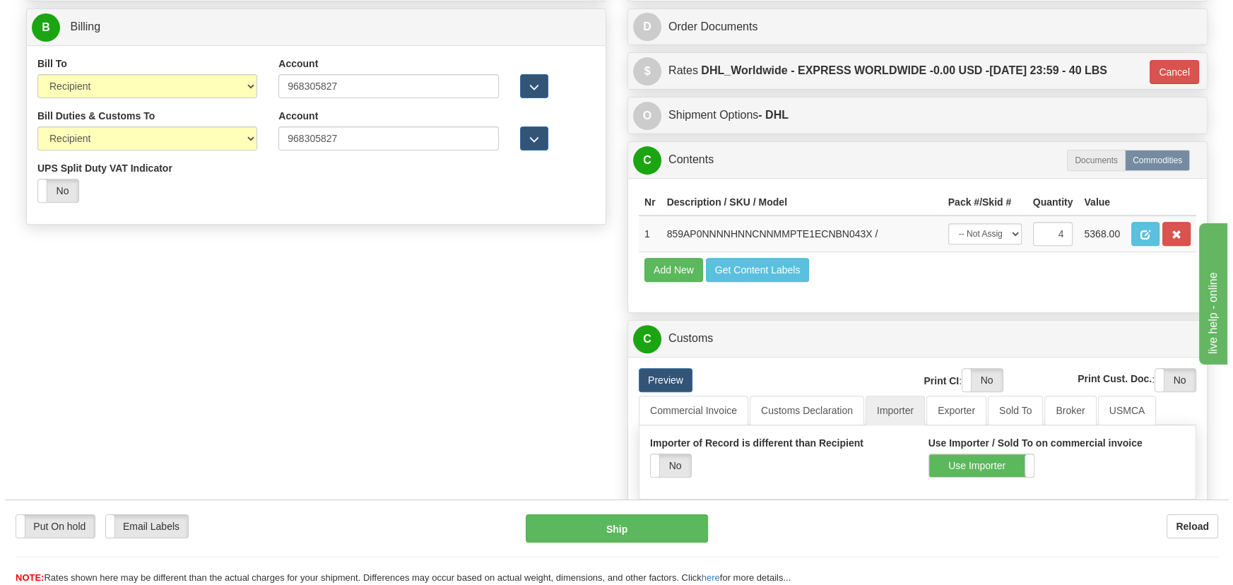
scroll to position [444, 0]
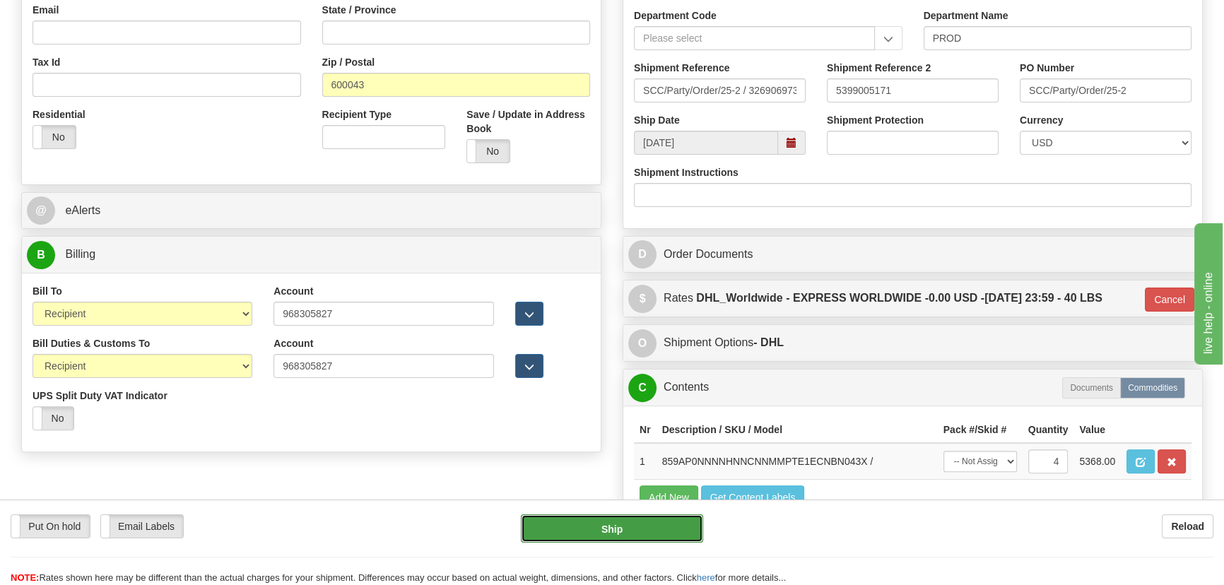
click at [652, 538] on button "Ship" at bounding box center [612, 529] width 183 height 28
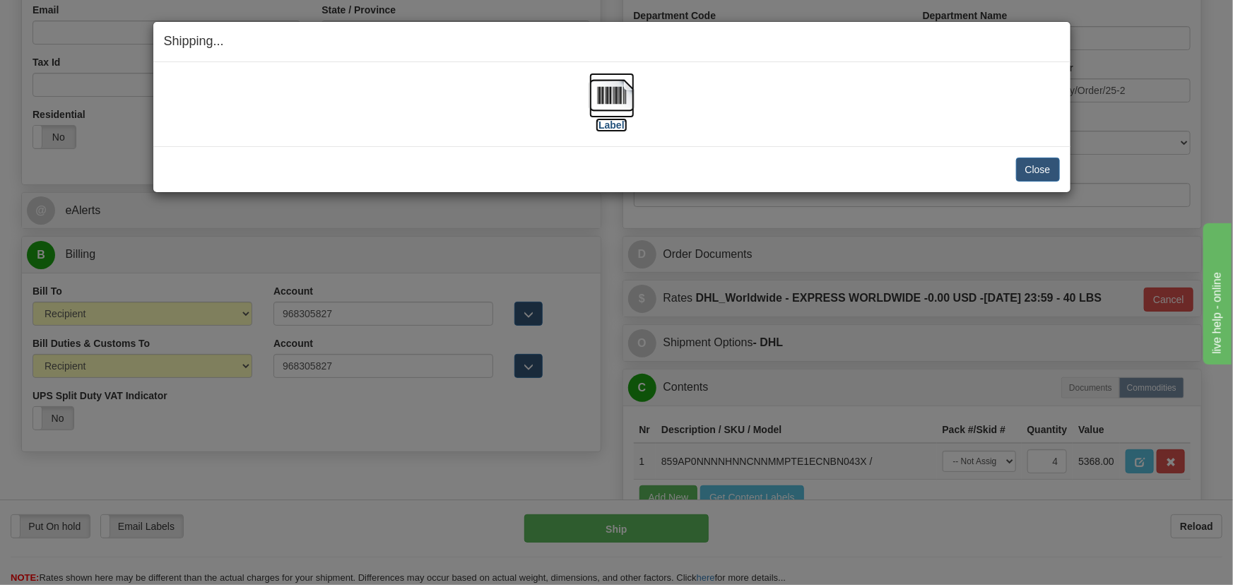
click at [621, 95] on img at bounding box center [611, 95] width 45 height 45
click at [1033, 165] on button "Close" at bounding box center [1038, 170] width 44 height 24
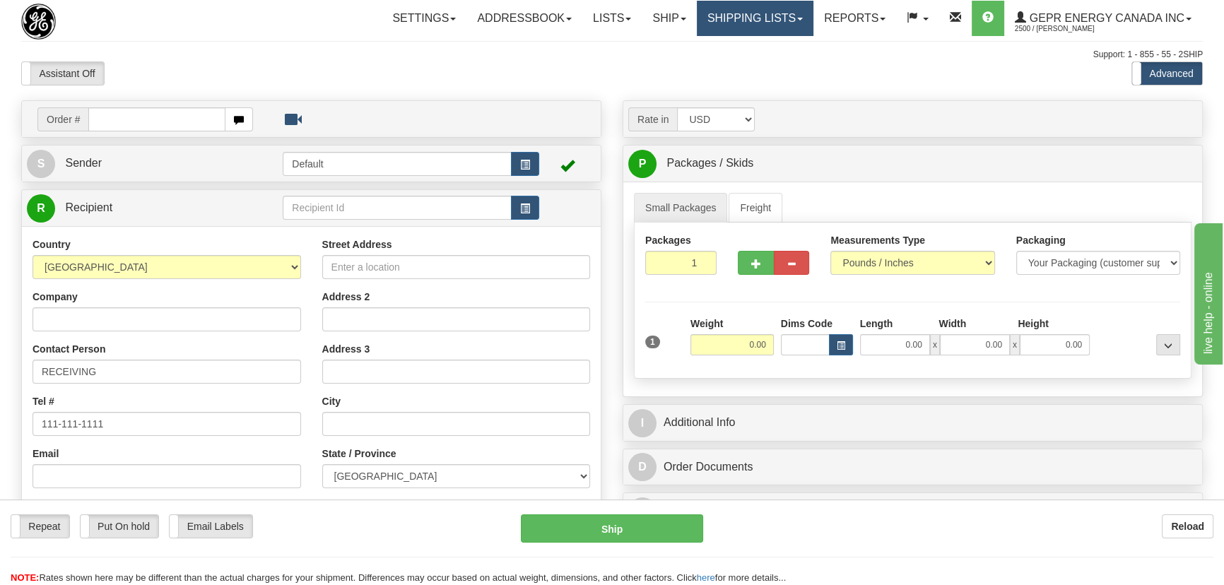
click at [753, 19] on link "Shipping lists" at bounding box center [755, 18] width 117 height 35
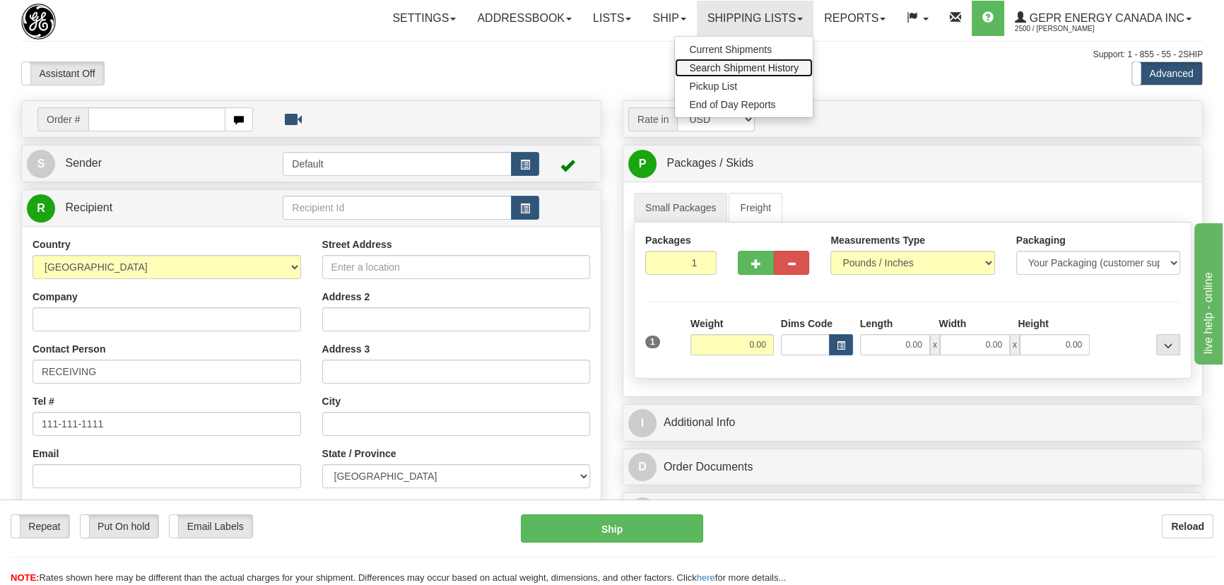
click at [763, 71] on span "Search Shipment History" at bounding box center [744, 67] width 110 height 11
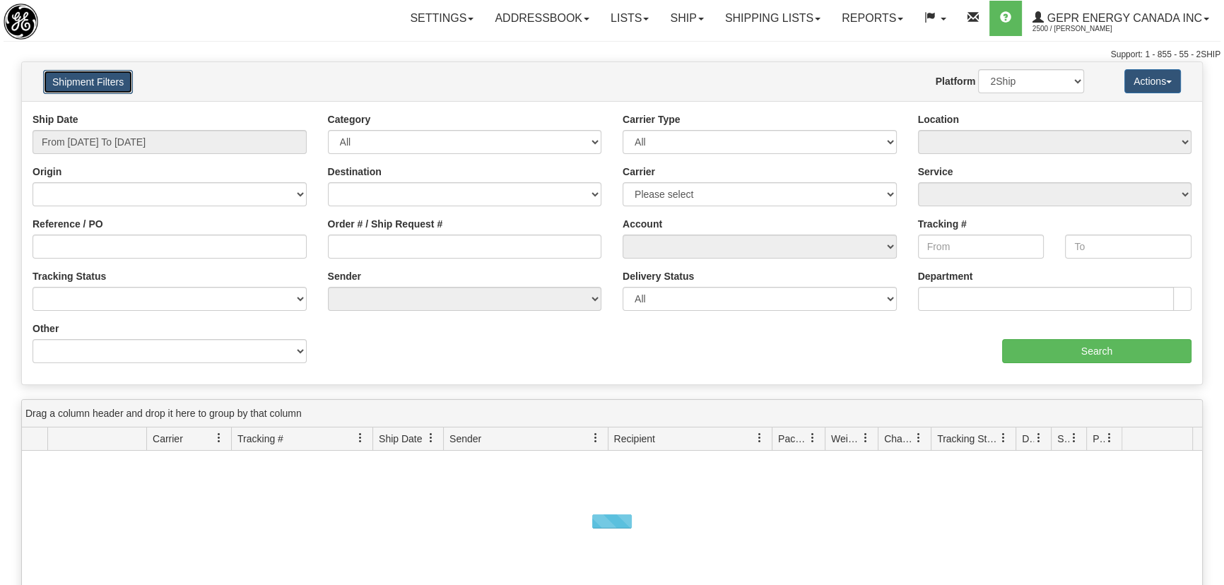
click at [115, 79] on button "Shipment Filters" at bounding box center [88, 82] width 90 height 24
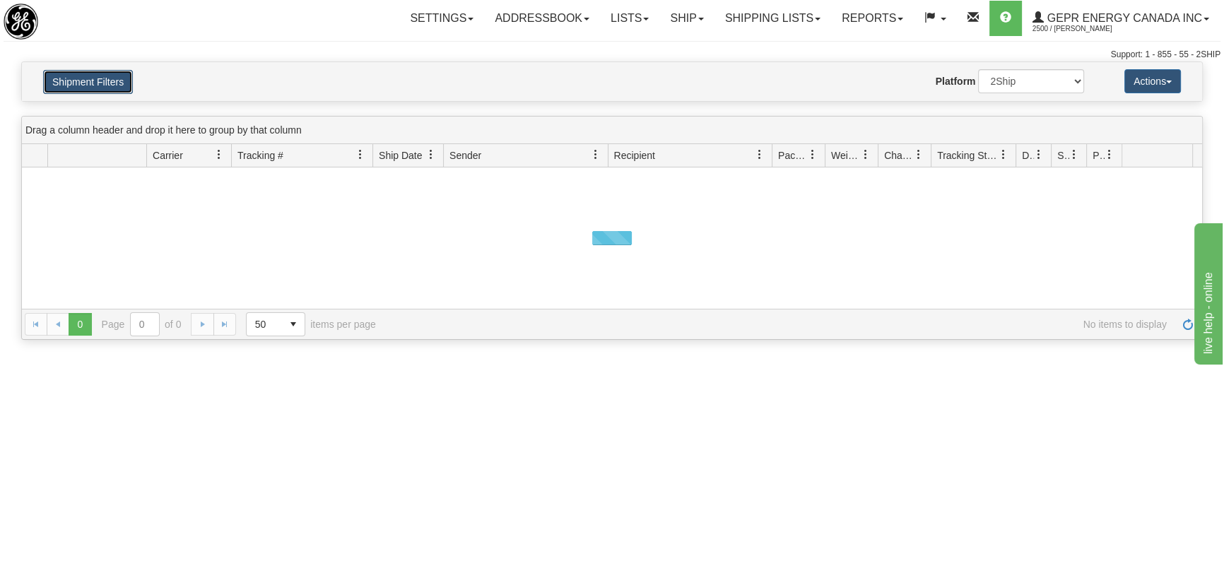
click at [115, 85] on button "Shipment Filters" at bounding box center [88, 82] width 90 height 24
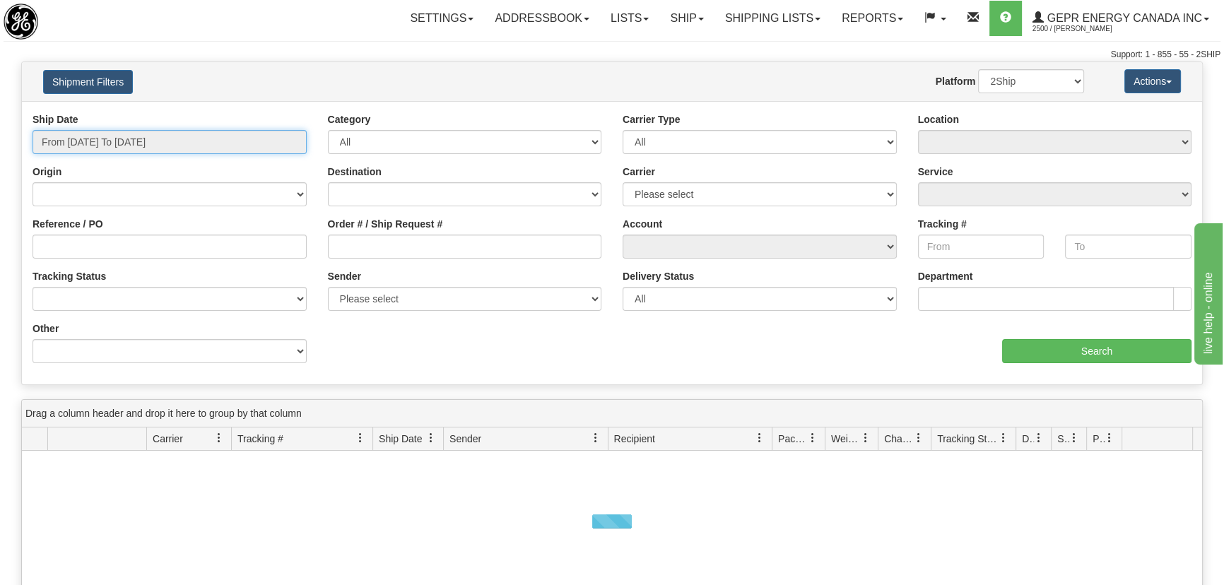
click at [130, 135] on input "From 08/11/2025 To 08/12/2025" at bounding box center [170, 142] width 274 height 24
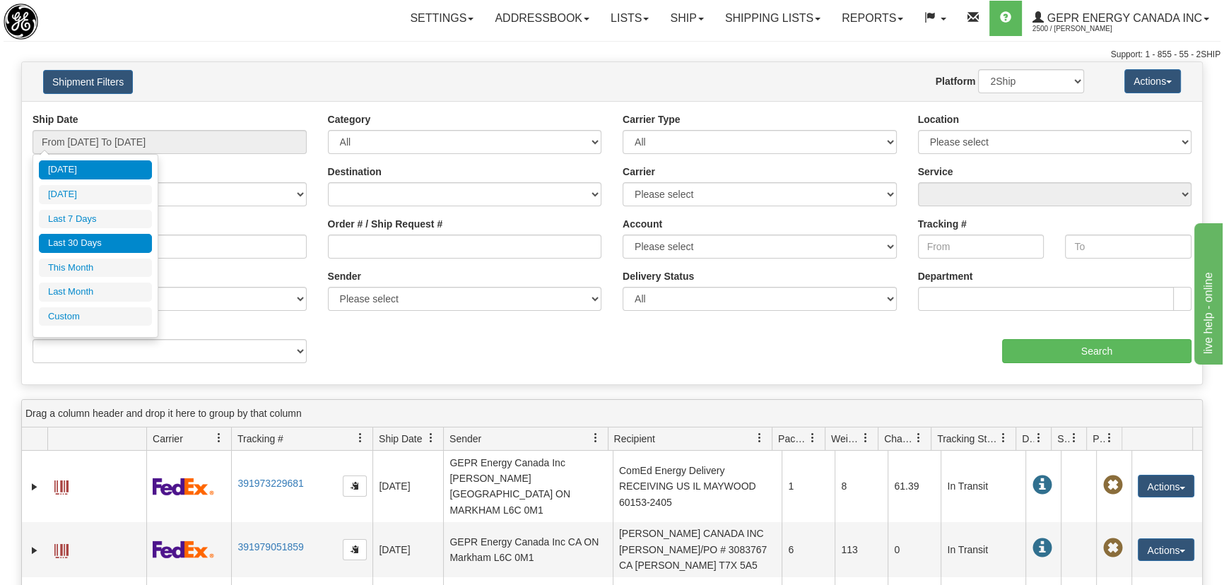
click at [112, 246] on li "Last 30 Days" at bounding box center [95, 243] width 113 height 19
type input "From 07/14/2025 To 08/12/2025"
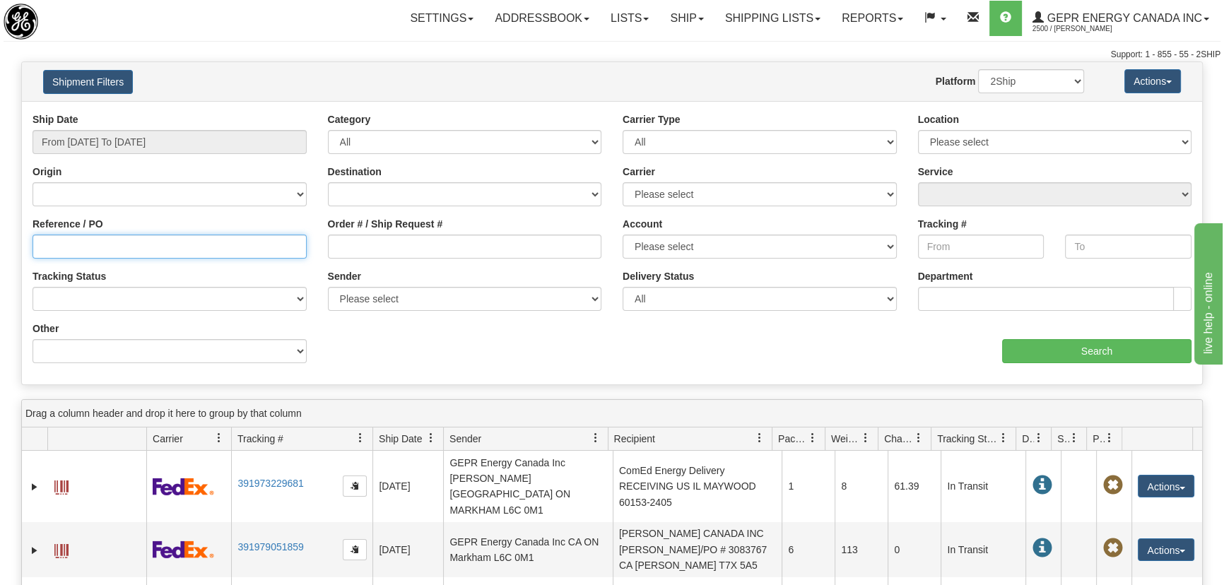
click at [164, 247] on input "Reference / PO" at bounding box center [170, 247] width 274 height 24
paste input "5399005028"
type input "5399005028"
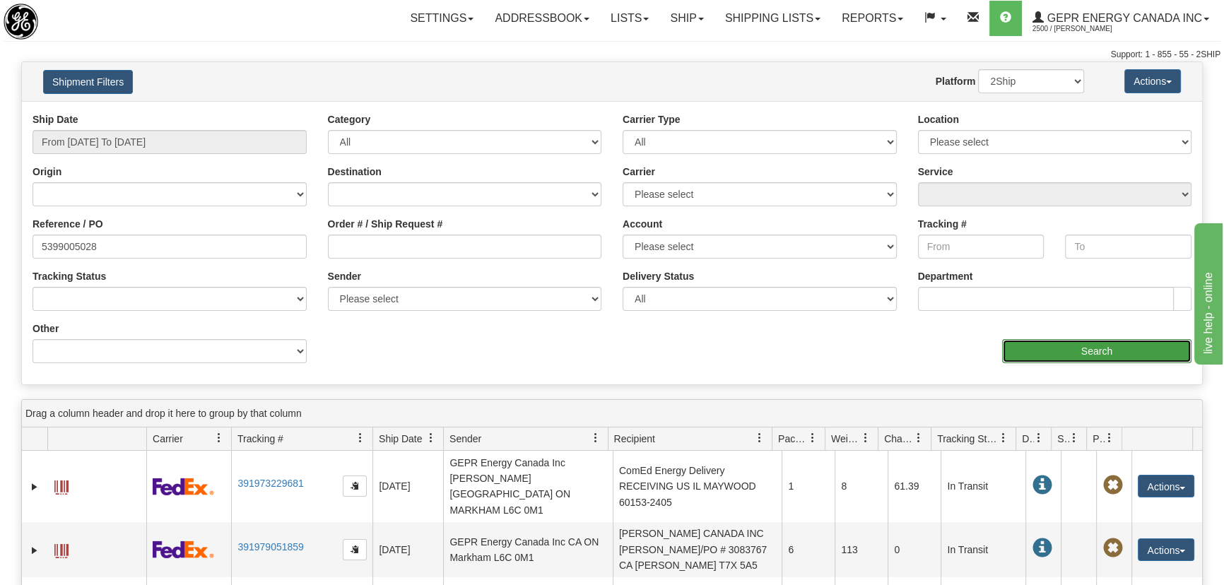
click at [1072, 348] on input "Search" at bounding box center [1096, 351] width 189 height 24
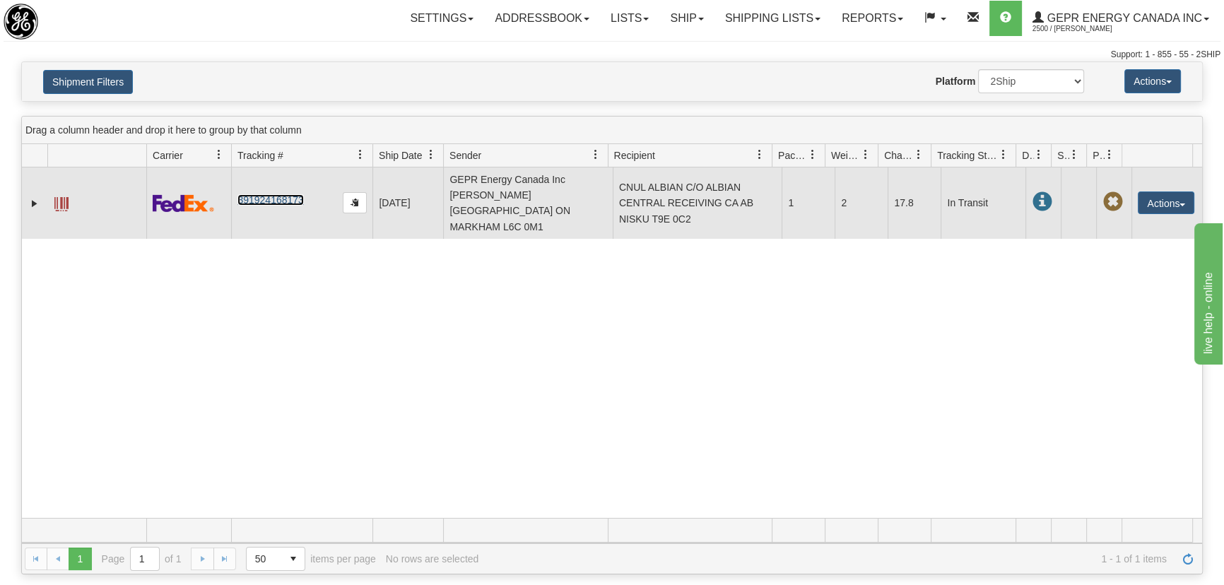
click at [274, 194] on link "391924168173" at bounding box center [270, 199] width 66 height 11
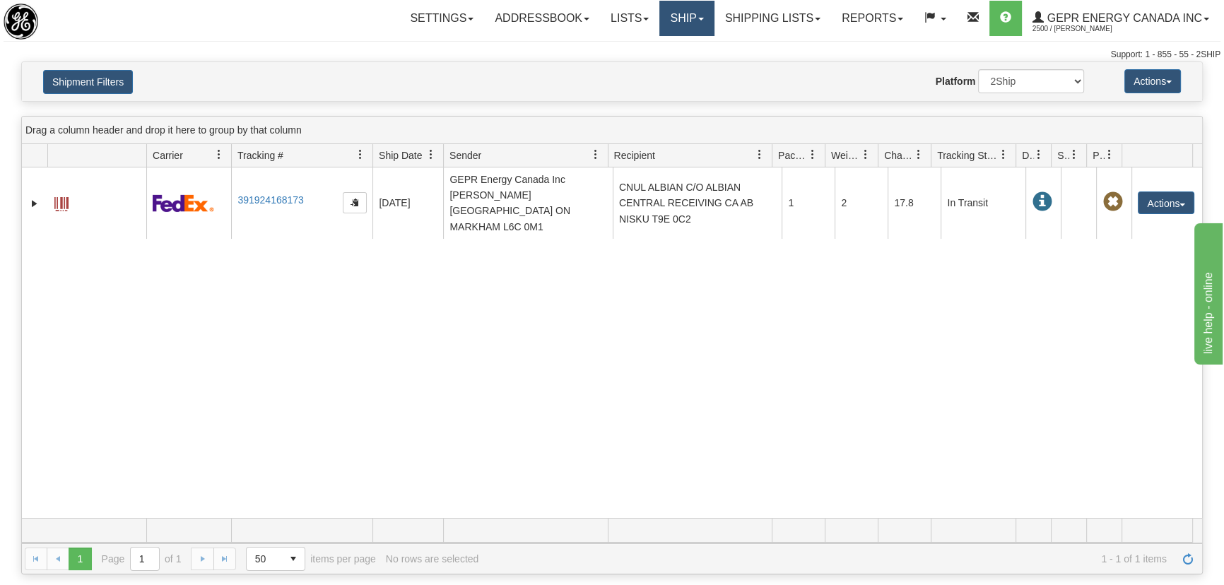
click at [695, 21] on link "Ship" at bounding box center [686, 18] width 54 height 35
click at [674, 49] on link "Ship Screen" at bounding box center [650, 49] width 128 height 18
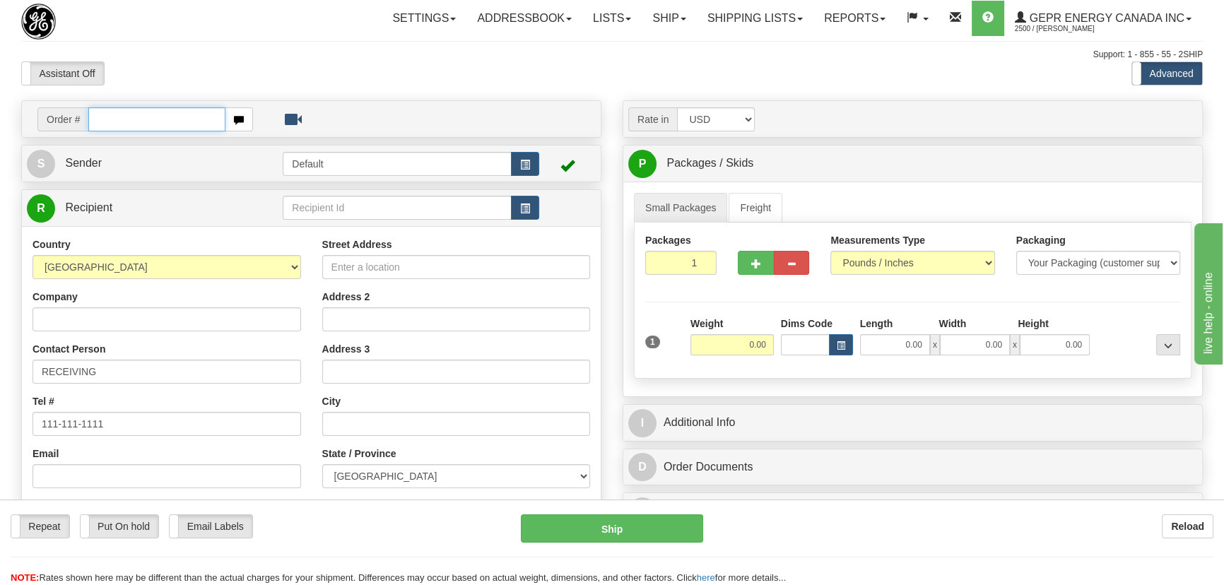
paste input "0086679460"
click at [107, 123] on input "0086679460" at bounding box center [156, 119] width 137 height 24
type input "86679460"
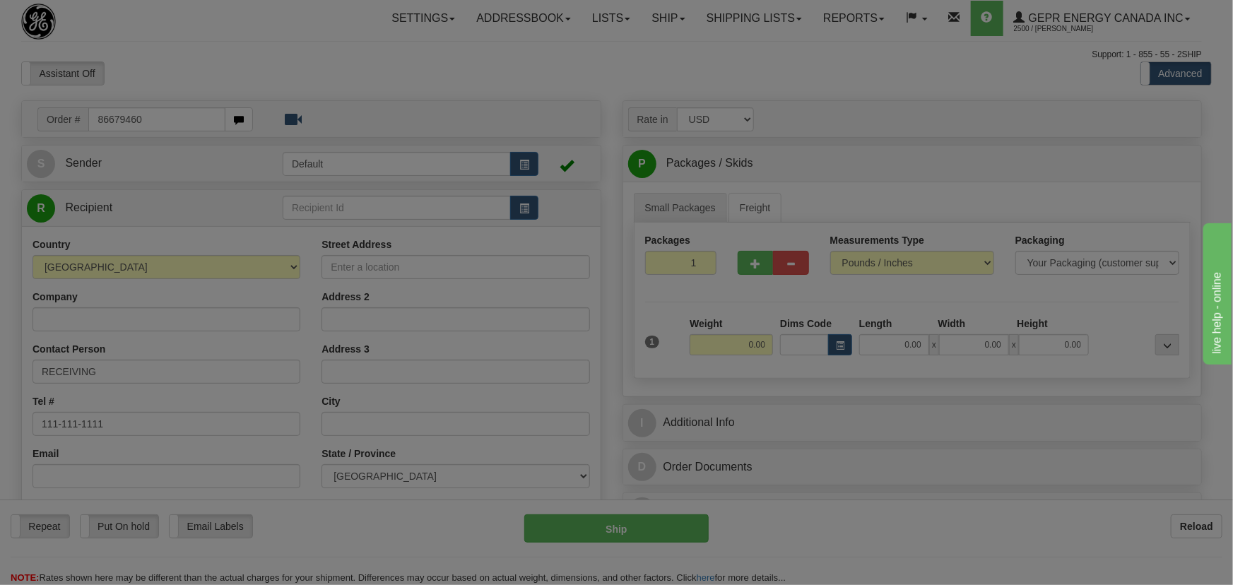
click at [470, 76] on body "Training Course Close Toggle navigation Settings Shipping Preferences New Recip…" at bounding box center [616, 292] width 1233 height 585
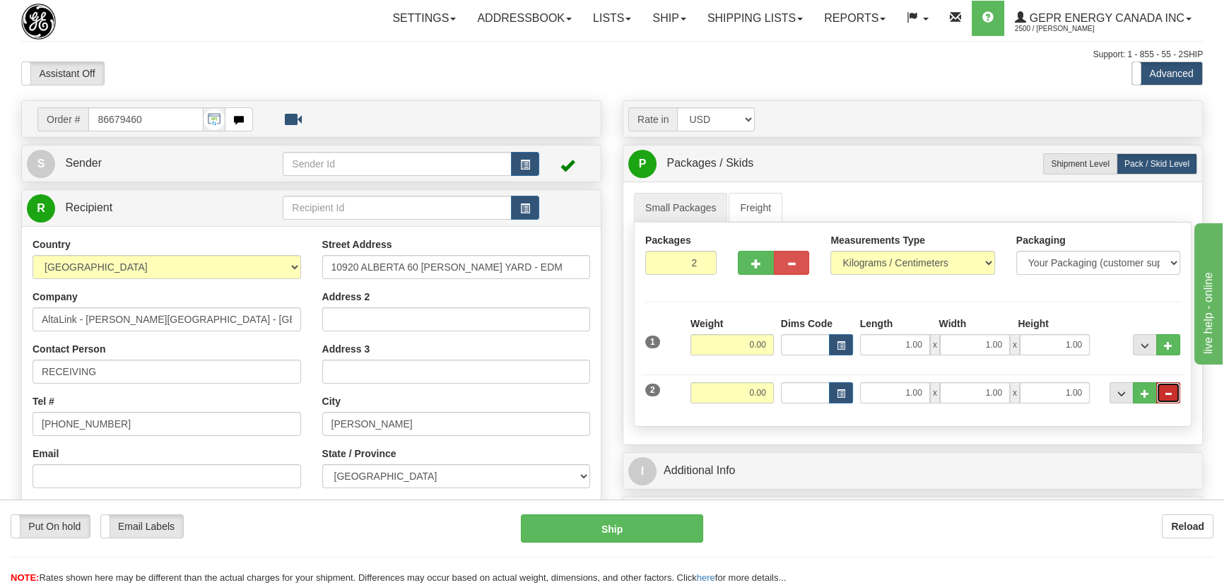
click at [1161, 387] on button "..." at bounding box center [1168, 392] width 24 height 21
type input "1"
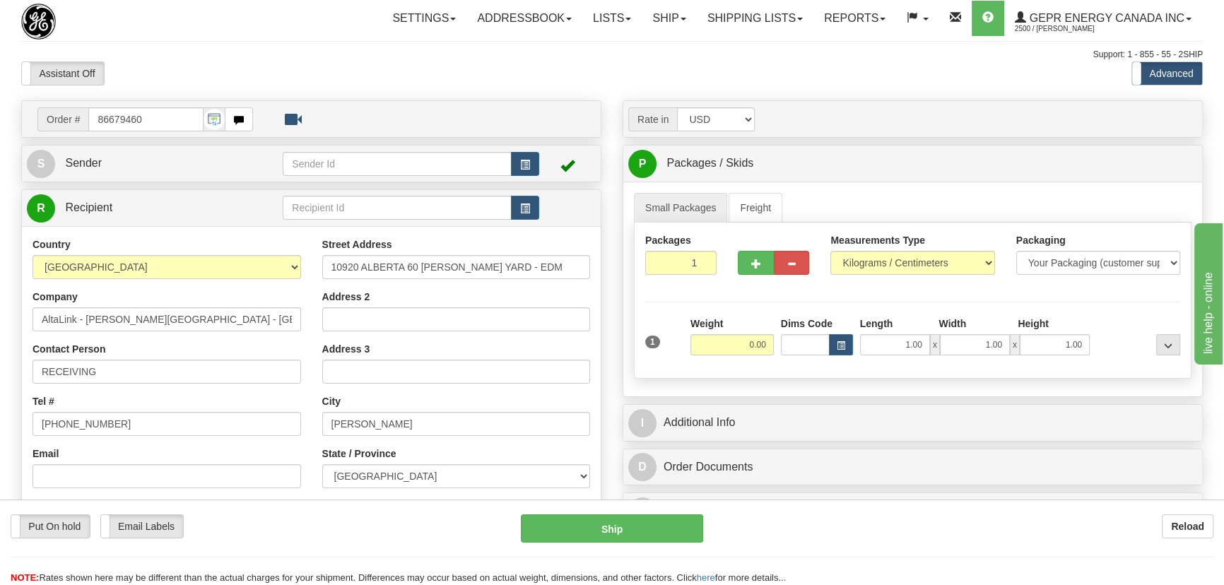
drag, startPoint x: 710, startPoint y: 363, endPoint x: 724, endPoint y: 353, distance: 17.7
click at [724, 353] on div "Weight 0.00" at bounding box center [732, 341] width 90 height 49
drag, startPoint x: 734, startPoint y: 348, endPoint x: 775, endPoint y: 358, distance: 41.5
click at [775, 358] on div "Weight 0.00" at bounding box center [732, 341] width 90 height 49
type input "24.00"
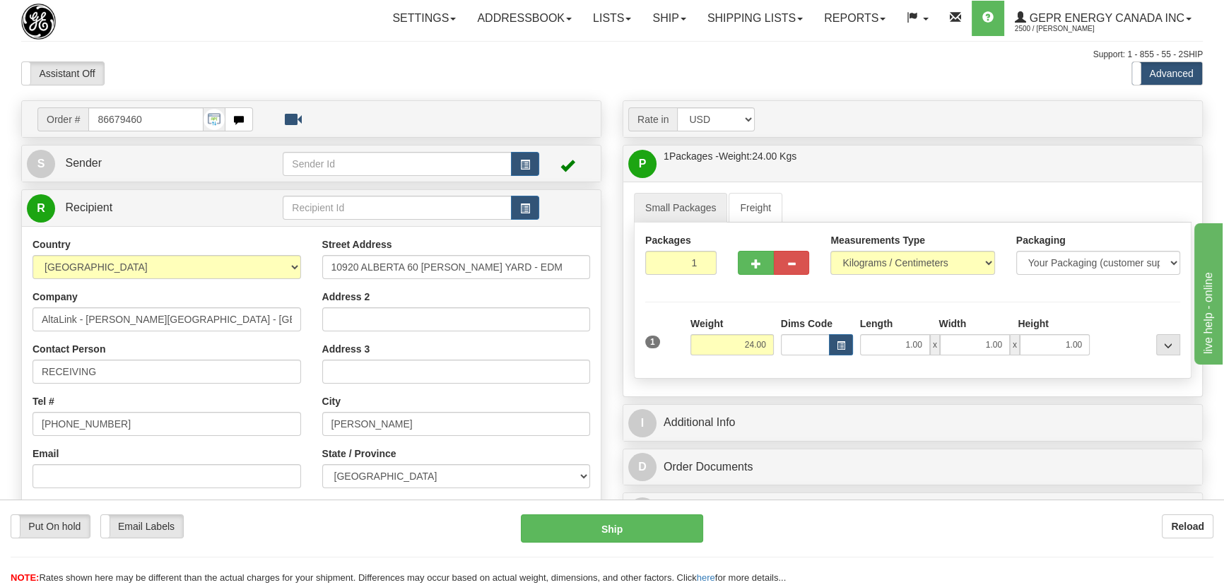
drag, startPoint x: 874, startPoint y: 244, endPoint x: 872, endPoint y: 252, distance: 8.6
click at [874, 244] on label "Measurements Type" at bounding box center [878, 240] width 95 height 14
click at [874, 251] on select "Pounds / Inches Kilograms / Centimeters" at bounding box center [913, 263] width 164 height 24
click at [872, 262] on select "Pounds / Inches Kilograms / Centimeters" at bounding box center [913, 263] width 164 height 24
select select "0"
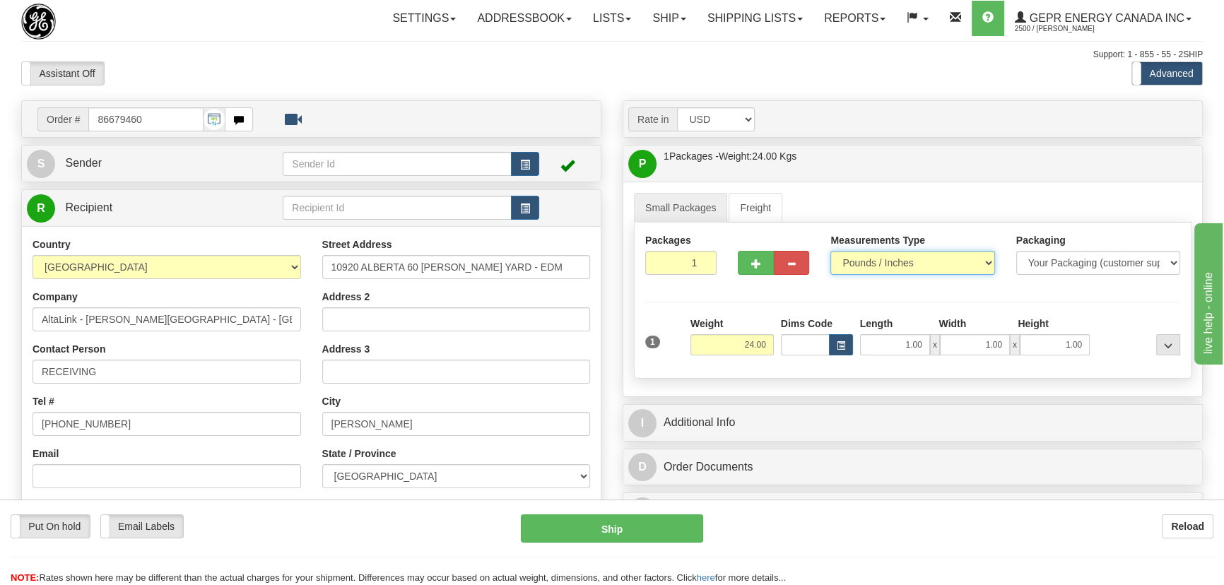
click at [831, 251] on select "Pounds / Inches Kilograms / Centimeters" at bounding box center [913, 263] width 164 height 24
click at [898, 281] on div "Measurements Type Pounds / Inches Kilograms / Centimeters" at bounding box center [912, 259] width 185 height 52
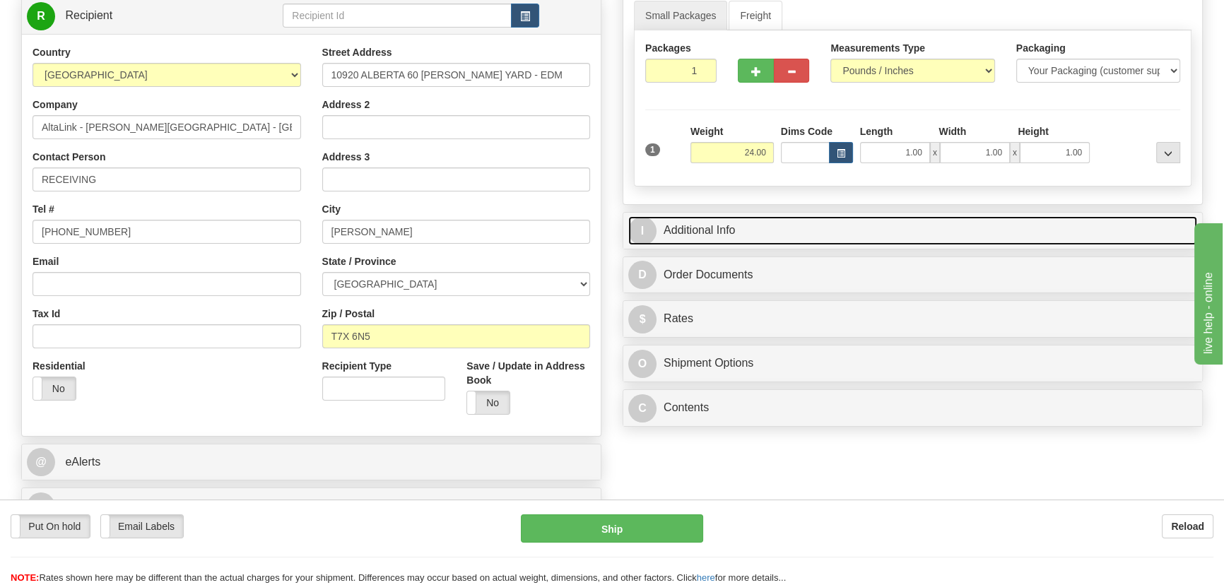
click at [955, 224] on link "I Additional Info" at bounding box center [912, 230] width 569 height 29
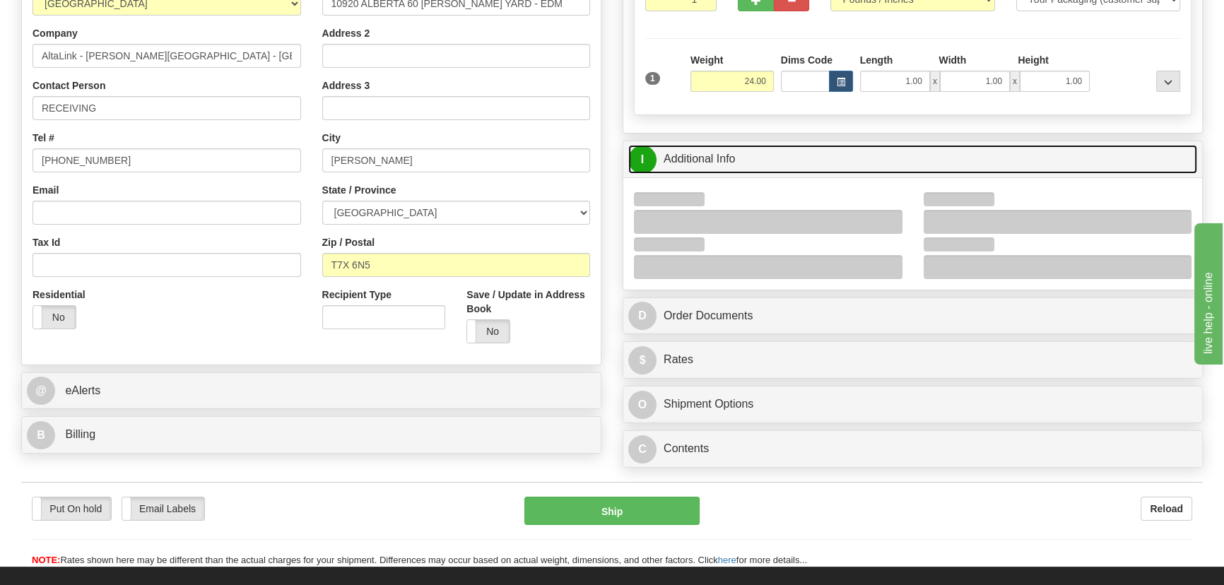
scroll to position [385, 0]
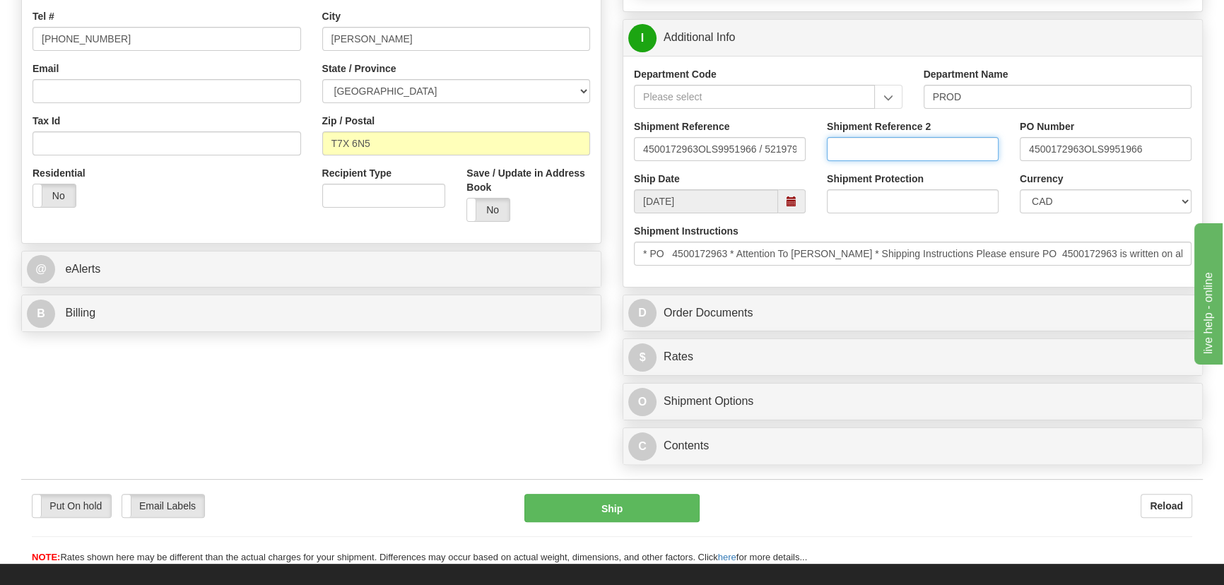
click at [937, 148] on input "Shipment Reference 2" at bounding box center [913, 149] width 172 height 24
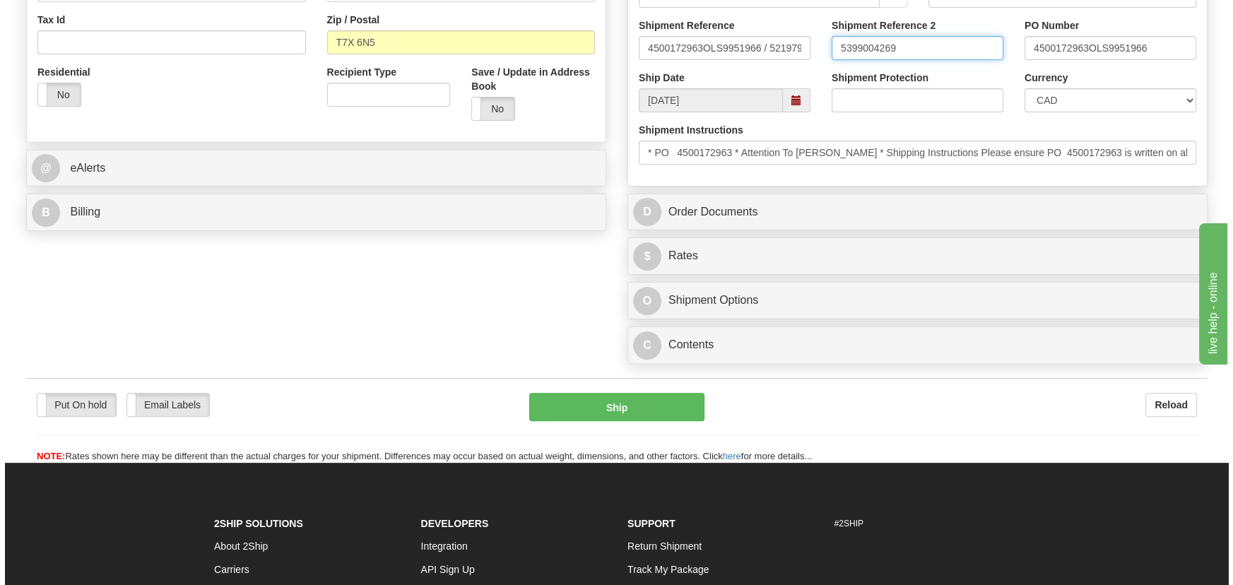
scroll to position [643, 0]
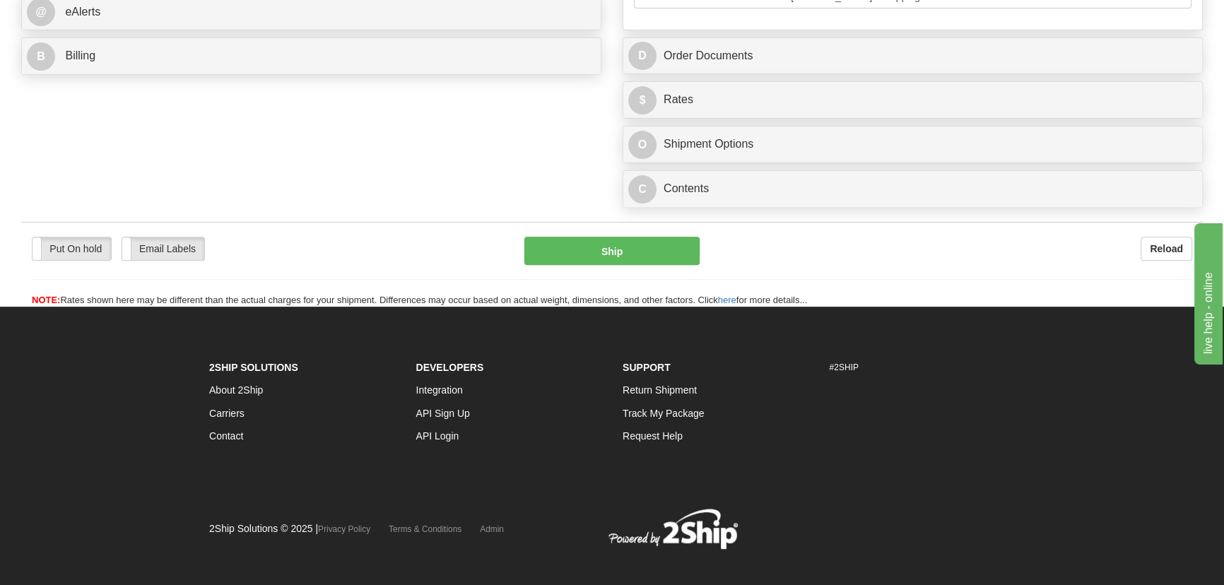
type input "5399004269"
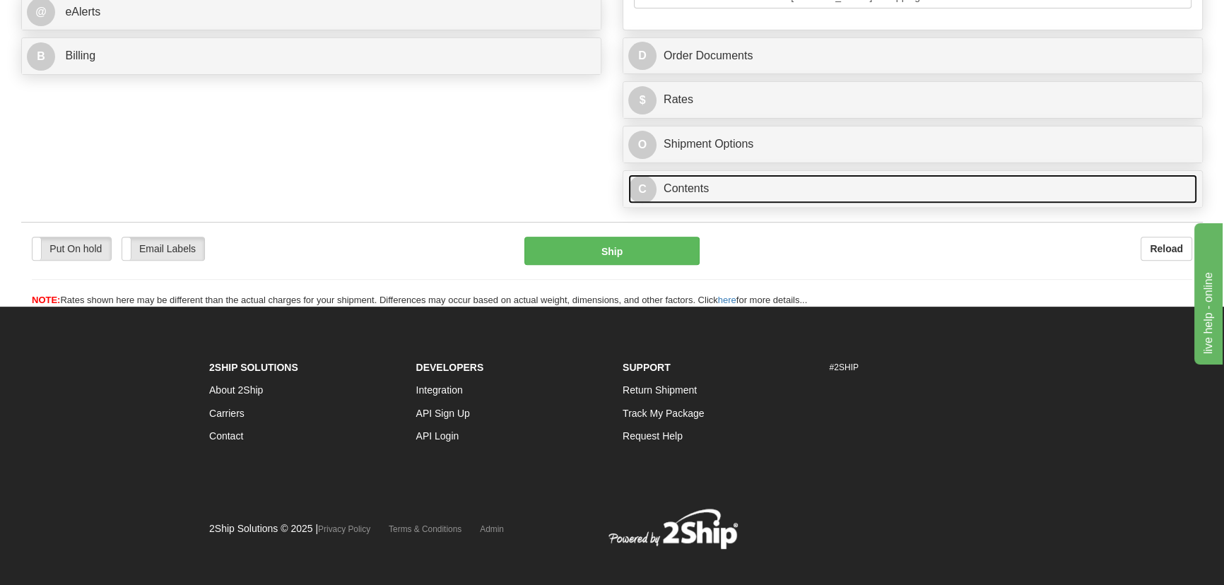
click at [847, 187] on link "C Contents" at bounding box center [912, 189] width 569 height 29
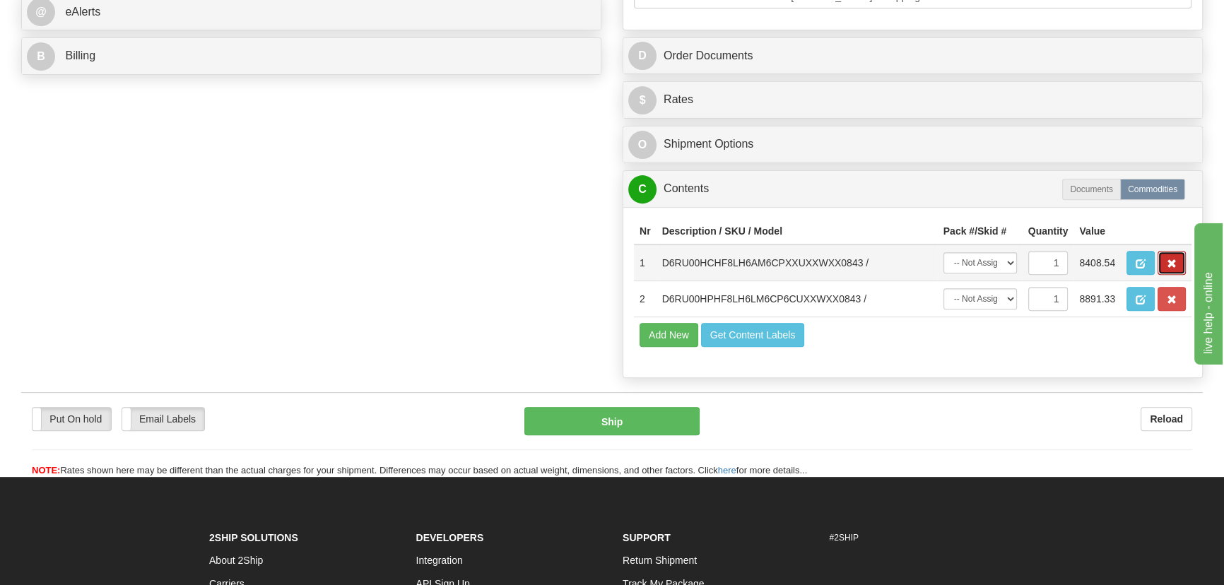
click at [1171, 263] on span "button" at bounding box center [1172, 263] width 10 height 9
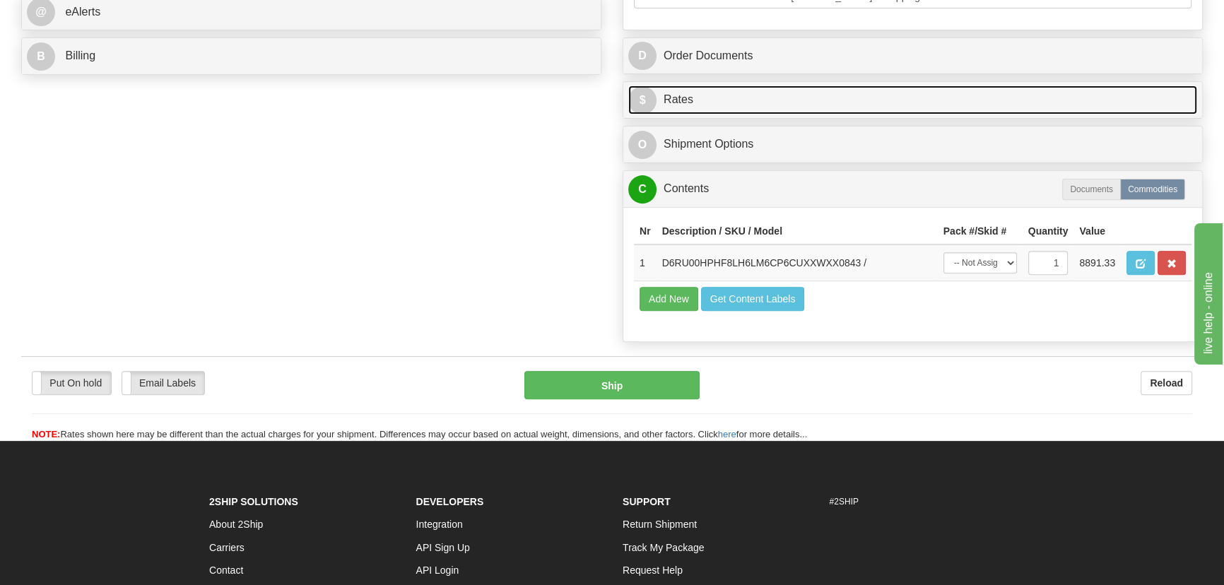
click at [867, 101] on link "$ Rates" at bounding box center [912, 100] width 569 height 29
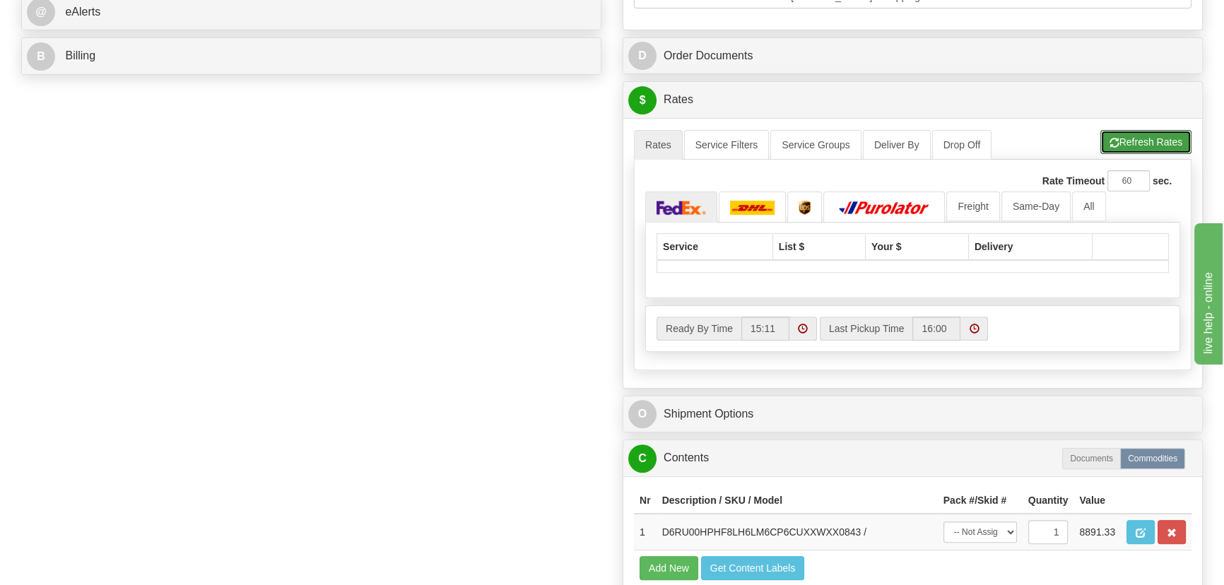
drag, startPoint x: 1144, startPoint y: 135, endPoint x: 1137, endPoint y: 136, distance: 7.1
click at [1144, 136] on button "Refresh Rates" at bounding box center [1146, 142] width 91 height 24
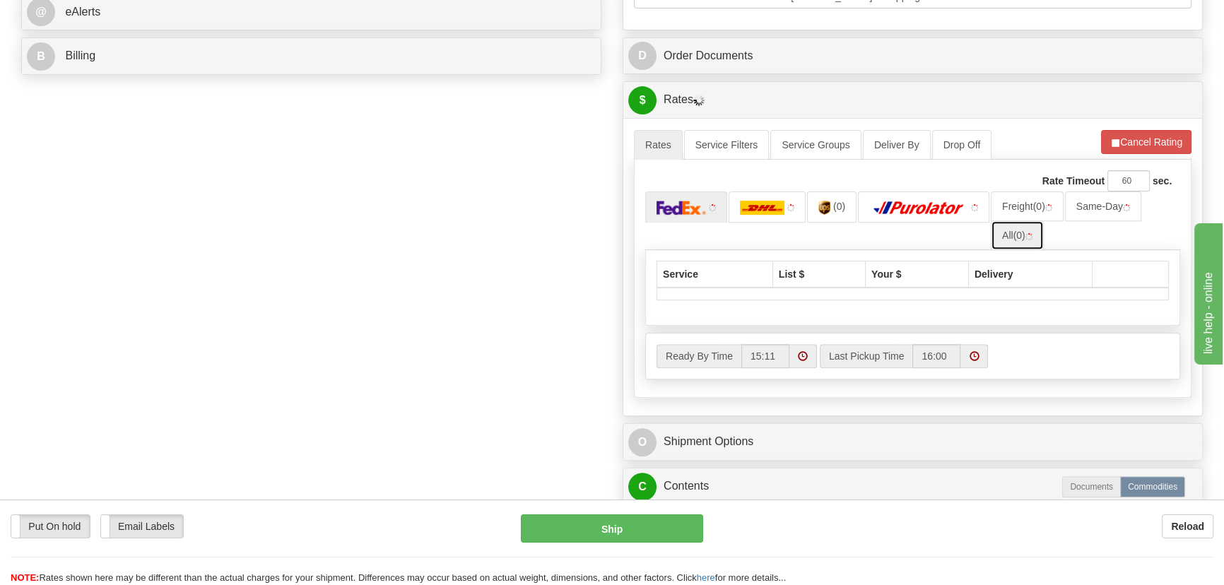
click at [1037, 233] on link "All (0)" at bounding box center [1017, 236] width 53 height 30
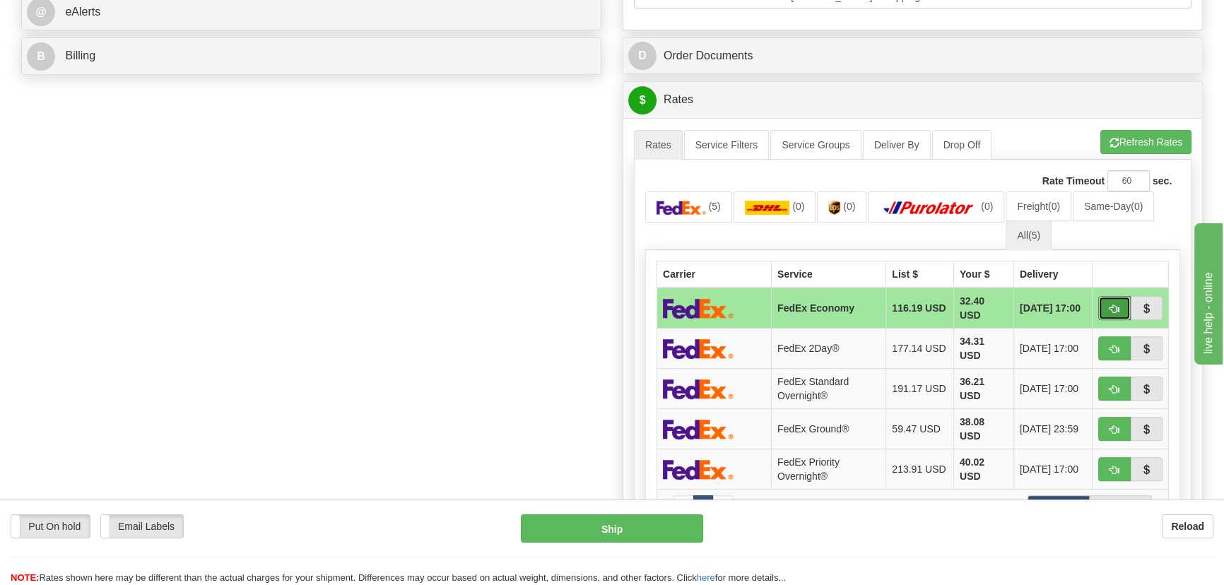
click at [1110, 305] on span "button" at bounding box center [1115, 309] width 10 height 9
type input "20"
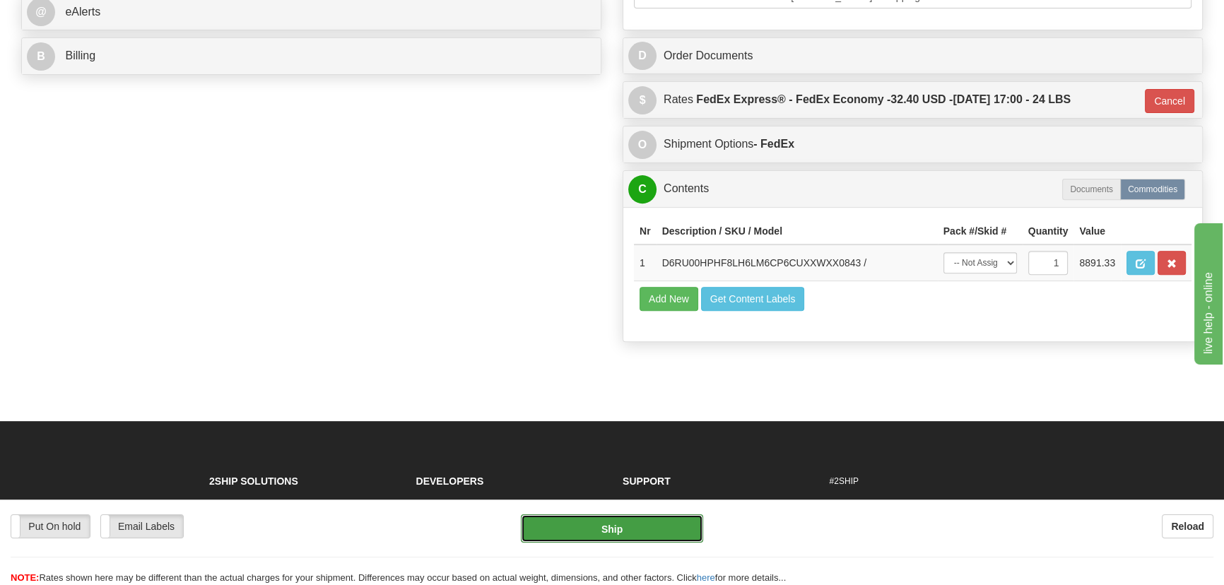
click at [655, 534] on button "Ship" at bounding box center [612, 529] width 183 height 28
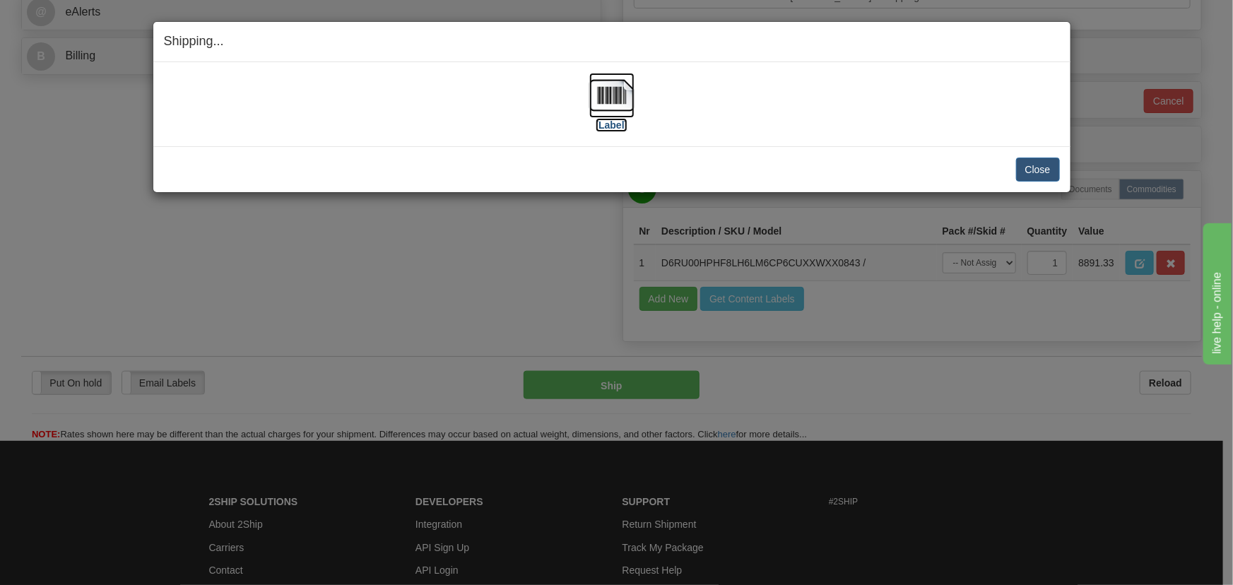
click at [633, 96] on img at bounding box center [611, 95] width 45 height 45
click at [1045, 186] on div "Close Cancel Cancel Shipment and Quit Pickup Quit Pickup ONLY" at bounding box center [611, 169] width 917 height 46
click at [1045, 178] on button "Close" at bounding box center [1038, 170] width 44 height 24
